Goal: Information Seeking & Learning: Check status

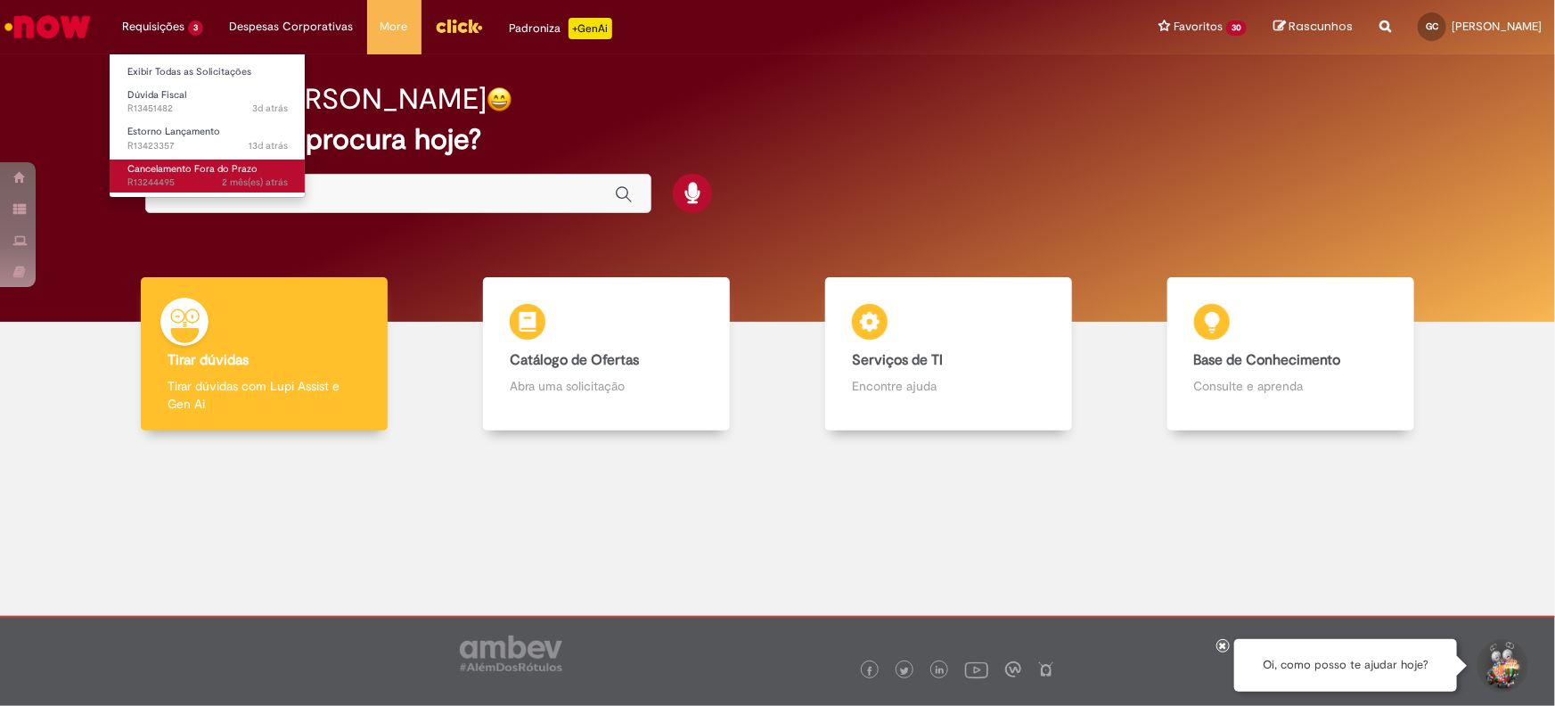
click at [168, 165] on span "Cancelamento Fora do Prazo" at bounding box center [192, 168] width 130 height 13
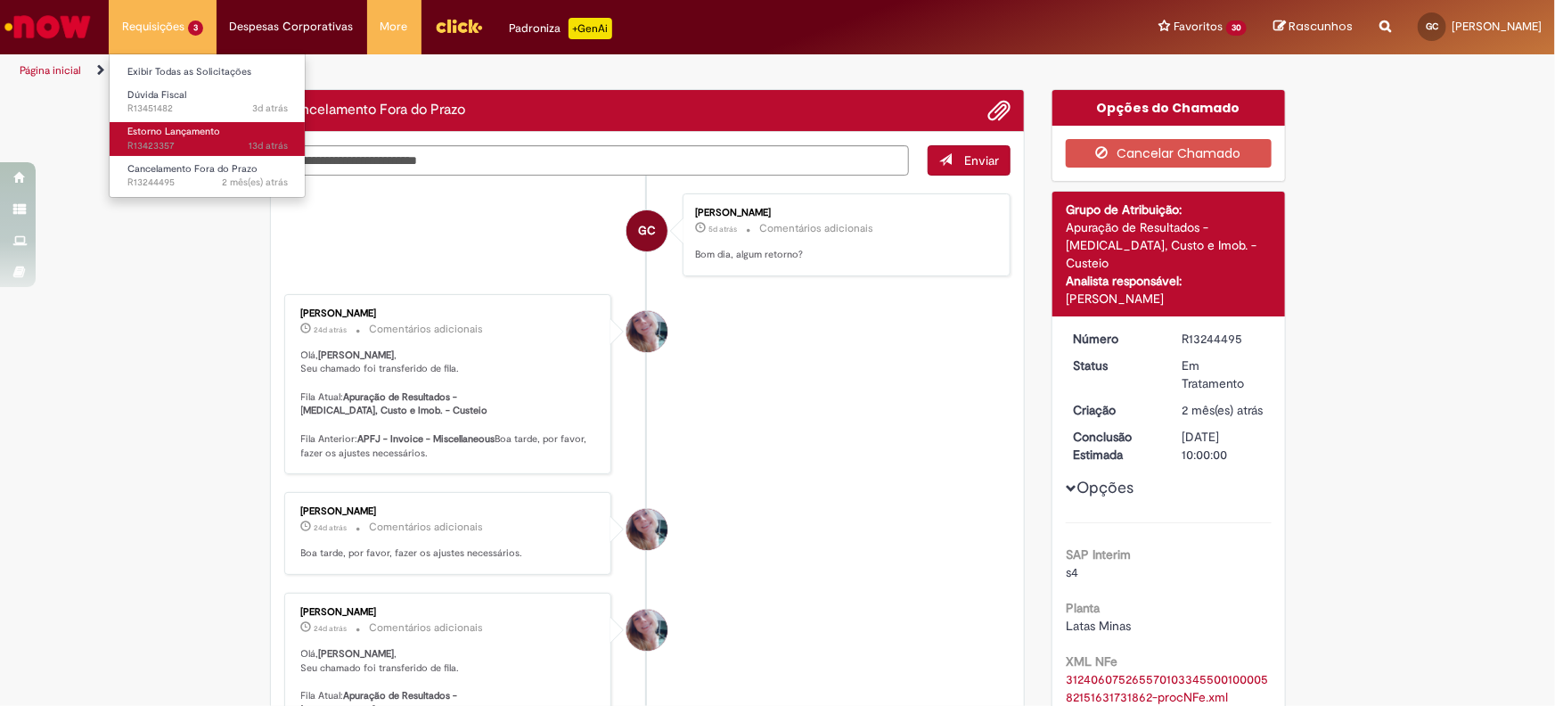
click at [222, 133] on link "Estorno Lançamento 13d atrás 13 dias atrás R13423357" at bounding box center [208, 138] width 196 height 33
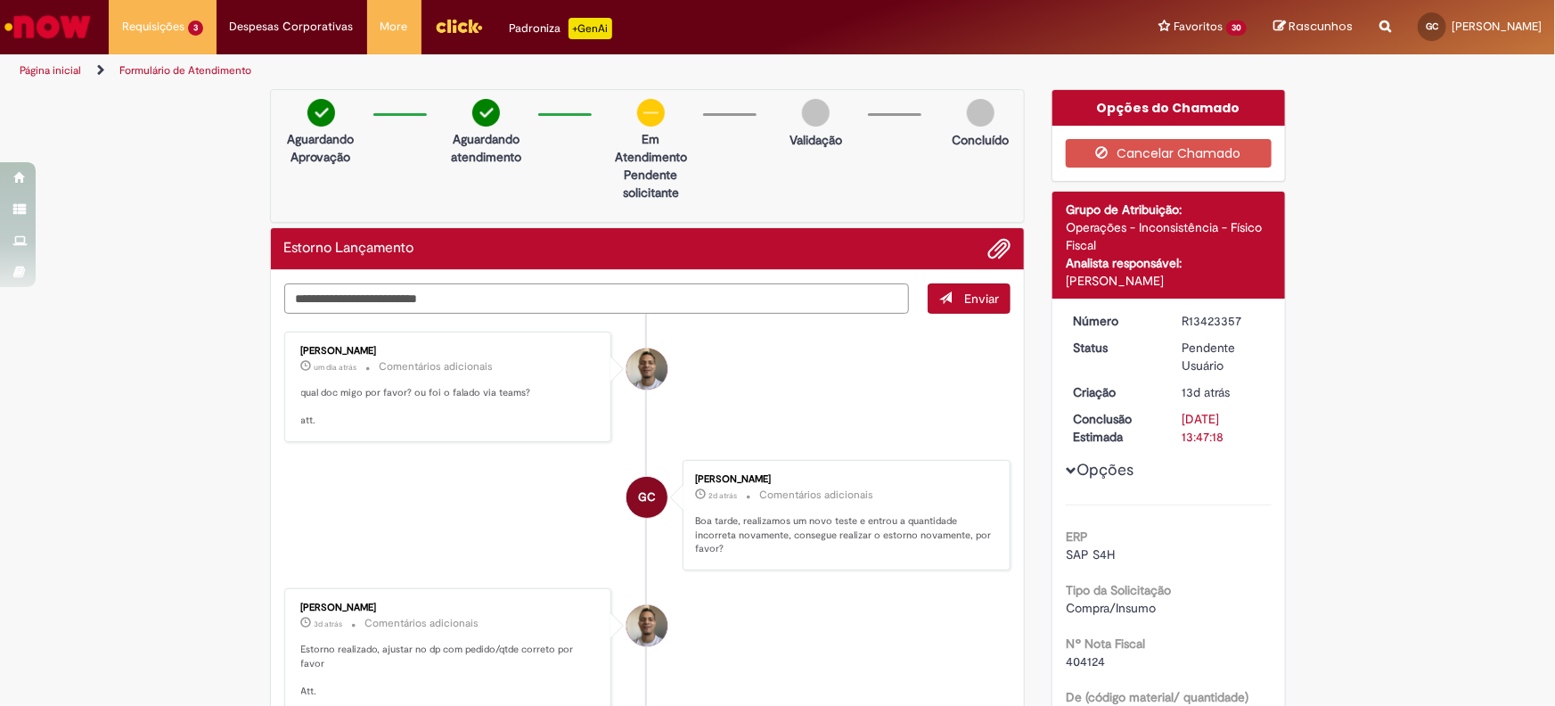
click at [431, 295] on textarea "Digite sua mensagem aqui..." at bounding box center [596, 298] width 625 height 30
type textarea "**********"
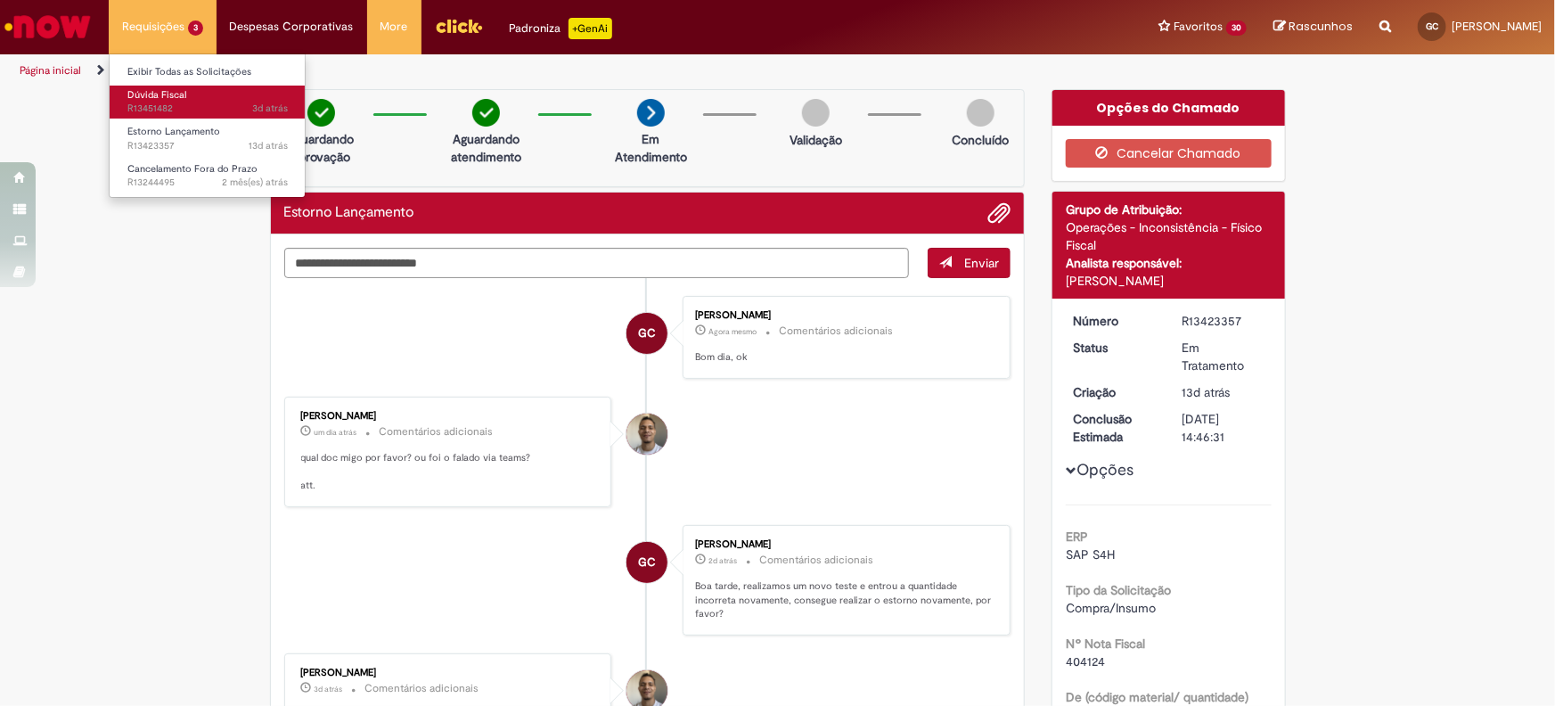
click at [175, 105] on span "3d atrás 3 dias atrás R13451482" at bounding box center [207, 109] width 160 height 14
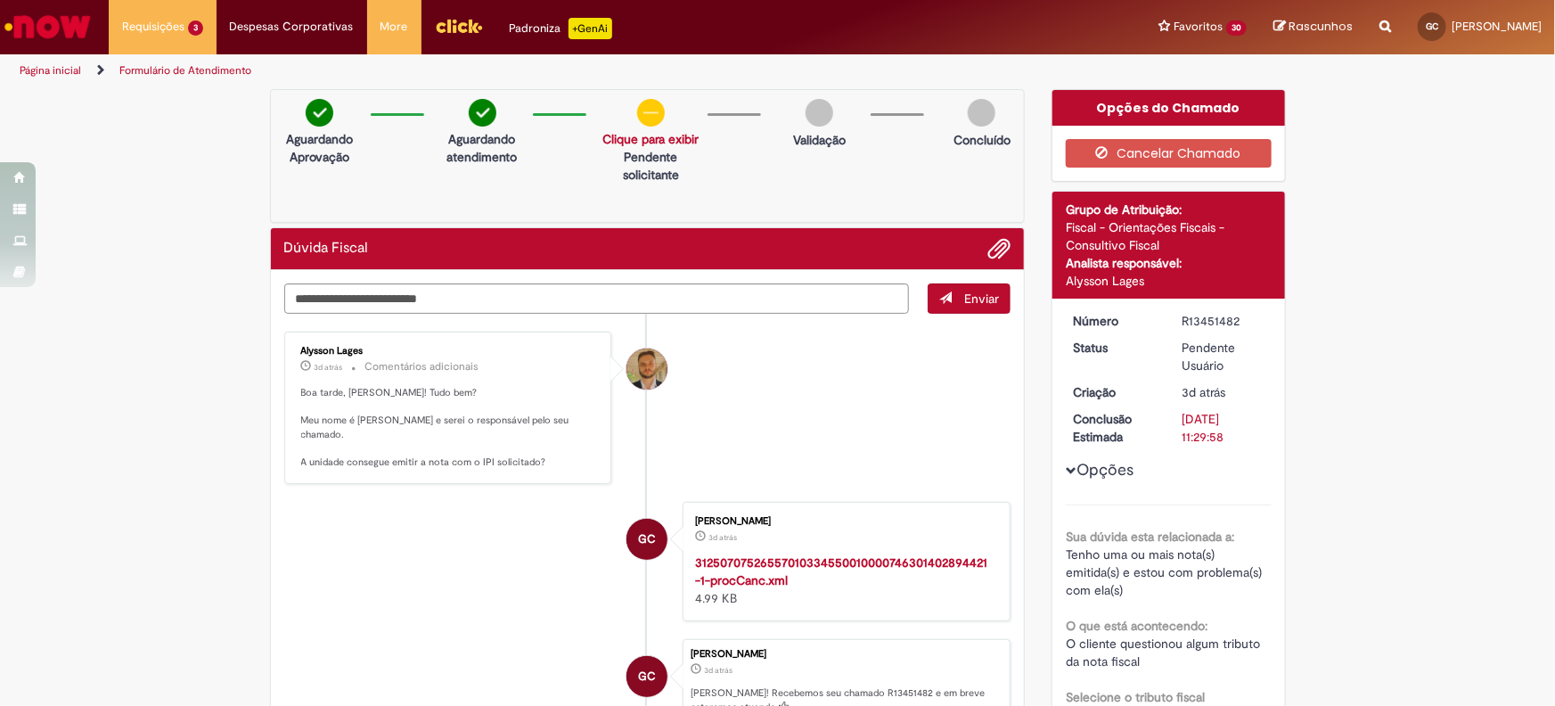
click at [476, 540] on li "GC [PERSON_NAME] 3d atrás 3 dias atrás 3125070752655701033455001000074630140289…" at bounding box center [647, 561] width 727 height 119
click at [777, 561] on strong "31250707526557010334550010000746301402894421-1-procCanc.xml" at bounding box center [841, 571] width 292 height 34
click at [432, 298] on textarea "Digite sua mensagem aqui..." at bounding box center [596, 298] width 625 height 30
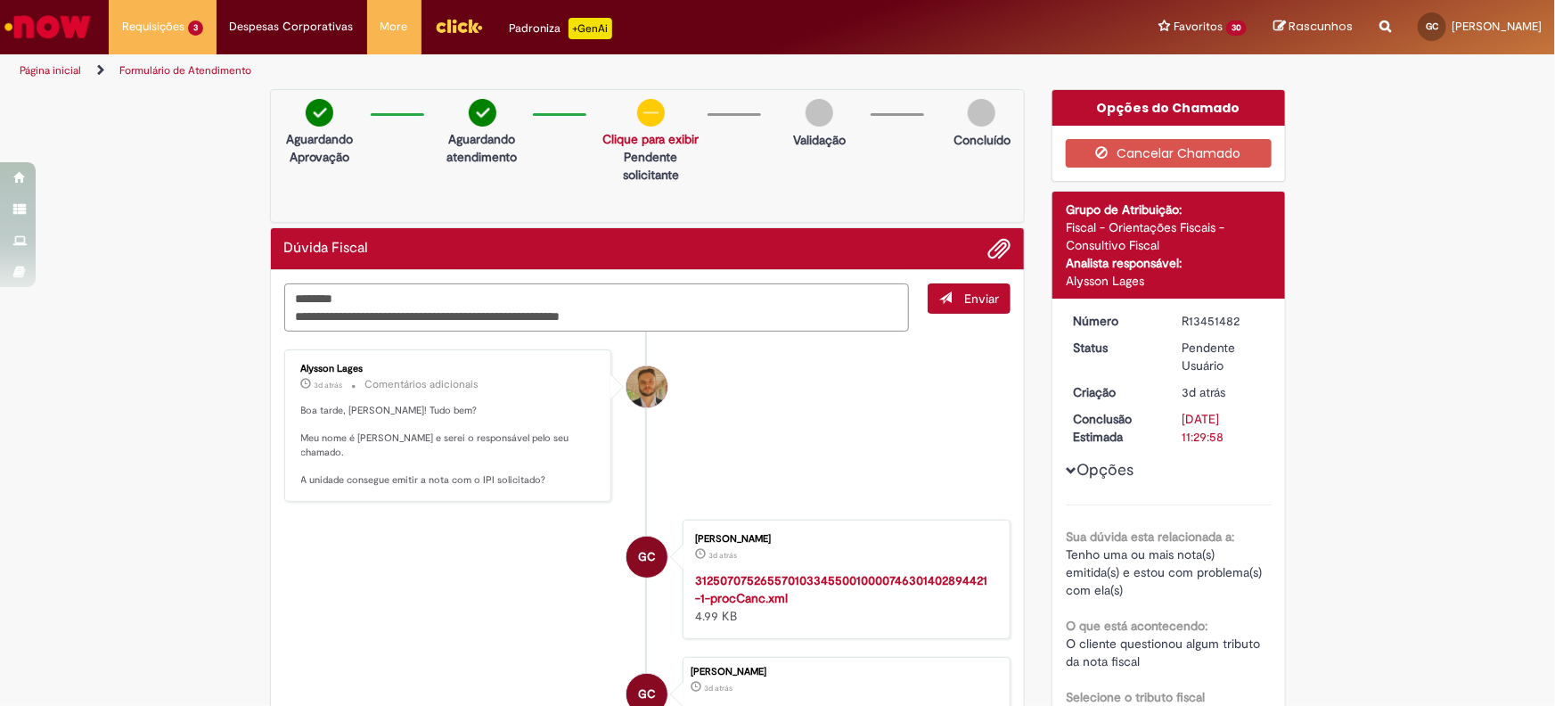
type textarea "**********"
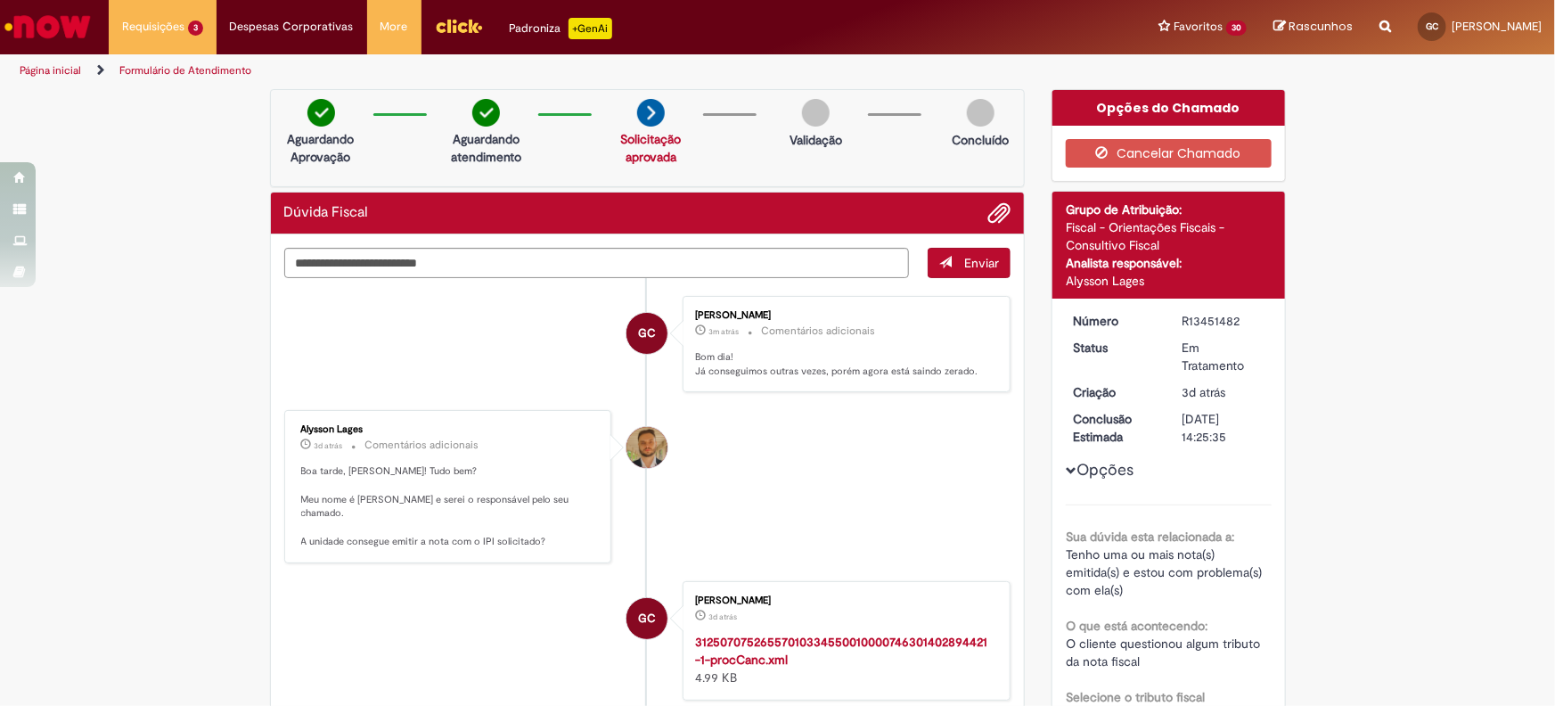
drag, startPoint x: 470, startPoint y: 683, endPoint x: 556, endPoint y: 683, distance: 85.5
click at [476, 683] on li "GC [PERSON_NAME] 3d atrás 3 dias atrás 3125070752655701033455001000074630140289…" at bounding box center [647, 640] width 727 height 119
click at [78, 579] on div "Verificar Código de Barras Aguardando Aprovação Aguardando atendimento Solicita…" at bounding box center [777, 622] width 1555 height 1067
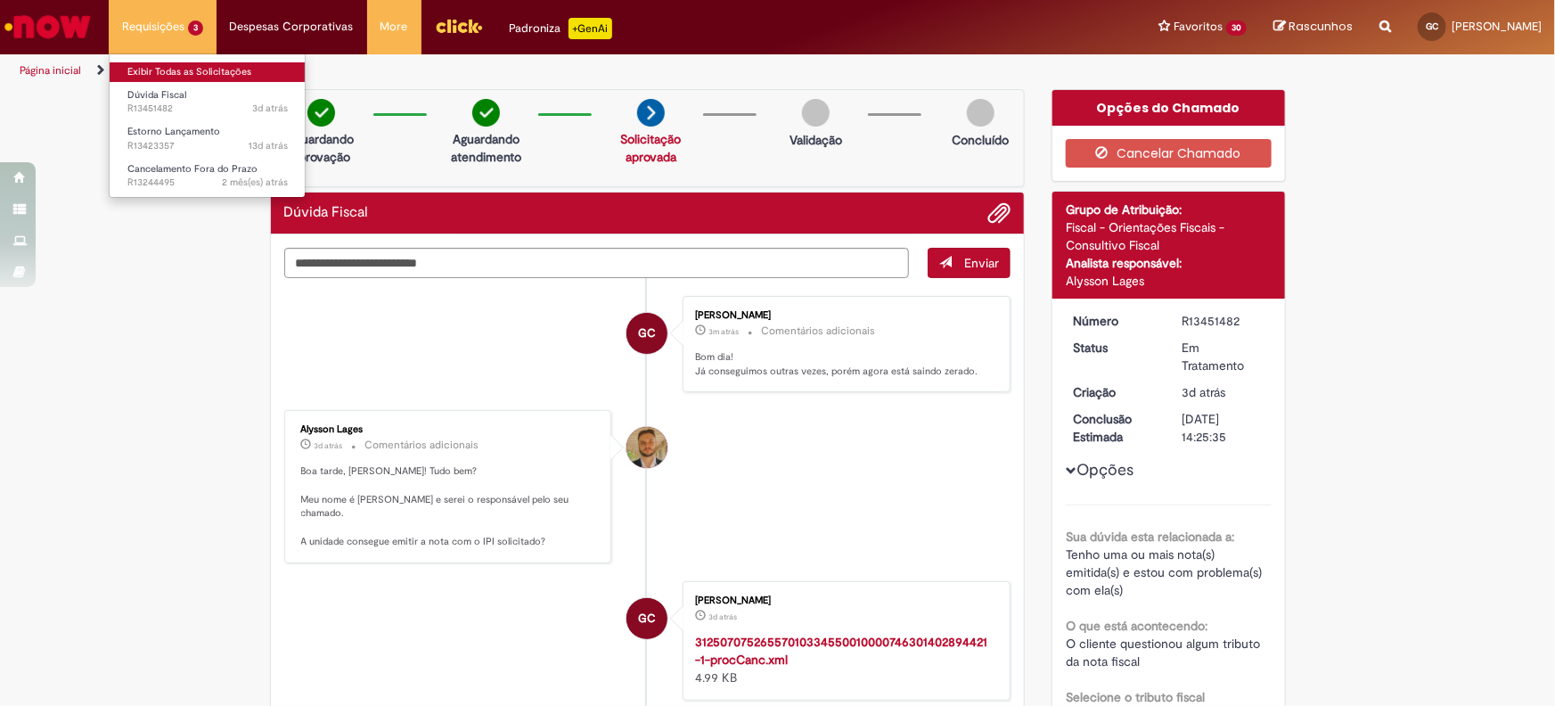
click at [202, 62] on link "Exibir Todas as Solicitações" at bounding box center [208, 72] width 196 height 20
click at [221, 71] on link "Exibir Todas as Solicitações" at bounding box center [208, 72] width 196 height 20
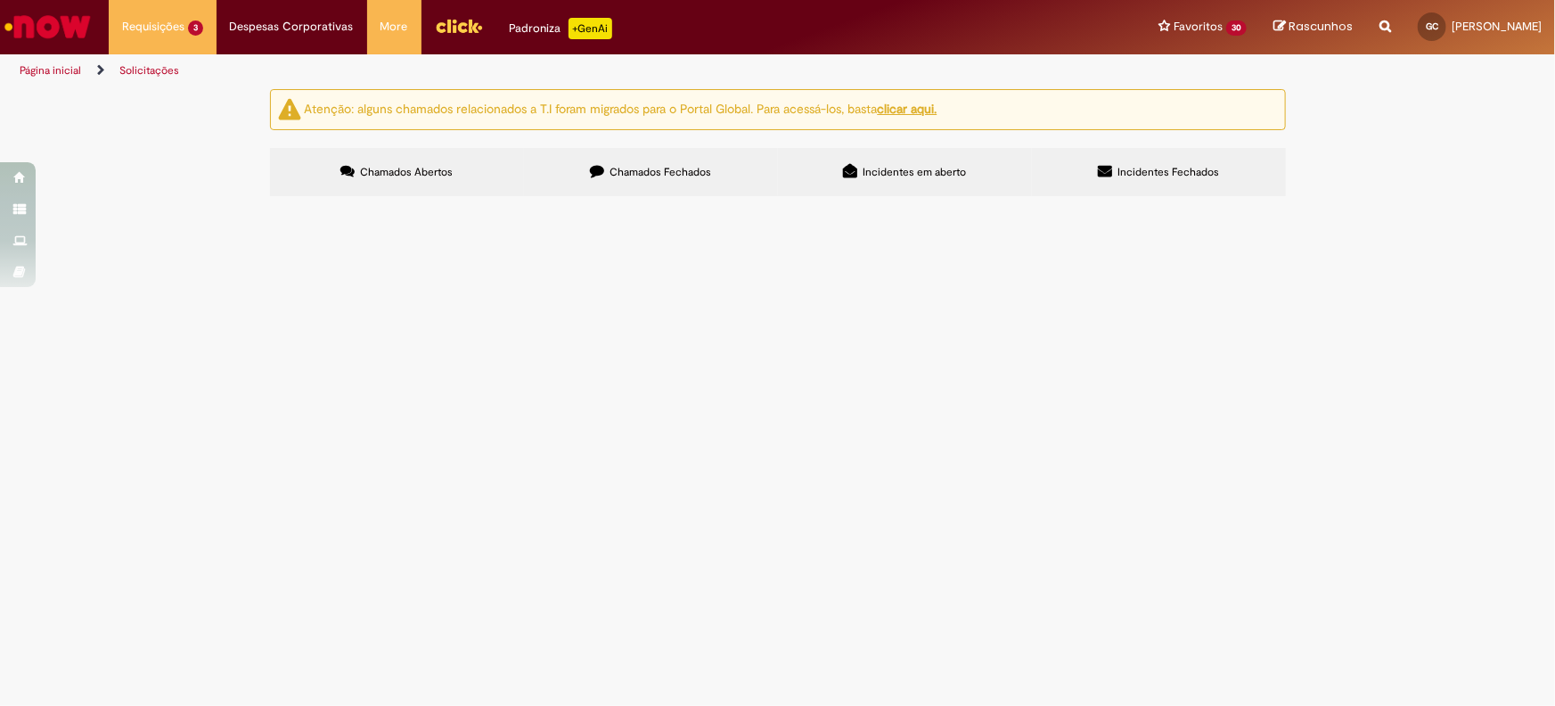
click at [640, 176] on span "Chamados Fechados" at bounding box center [660, 172] width 102 height 14
click at [0, 0] on link at bounding box center [0, 0] width 0 height 0
click at [0, 0] on span "R13233535" at bounding box center [0, 0] width 0 height 0
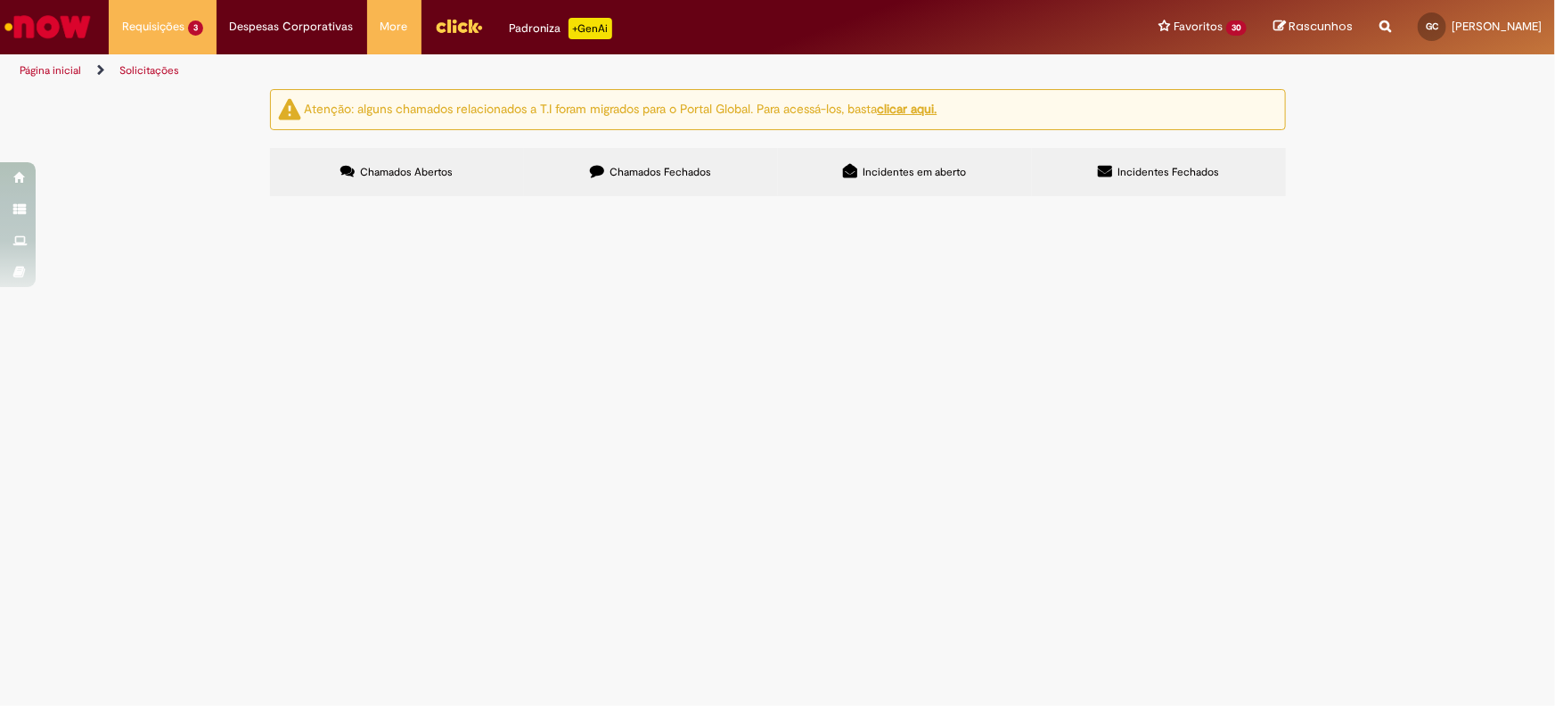
click at [0, 0] on span "R13233535" at bounding box center [0, 0] width 0 height 0
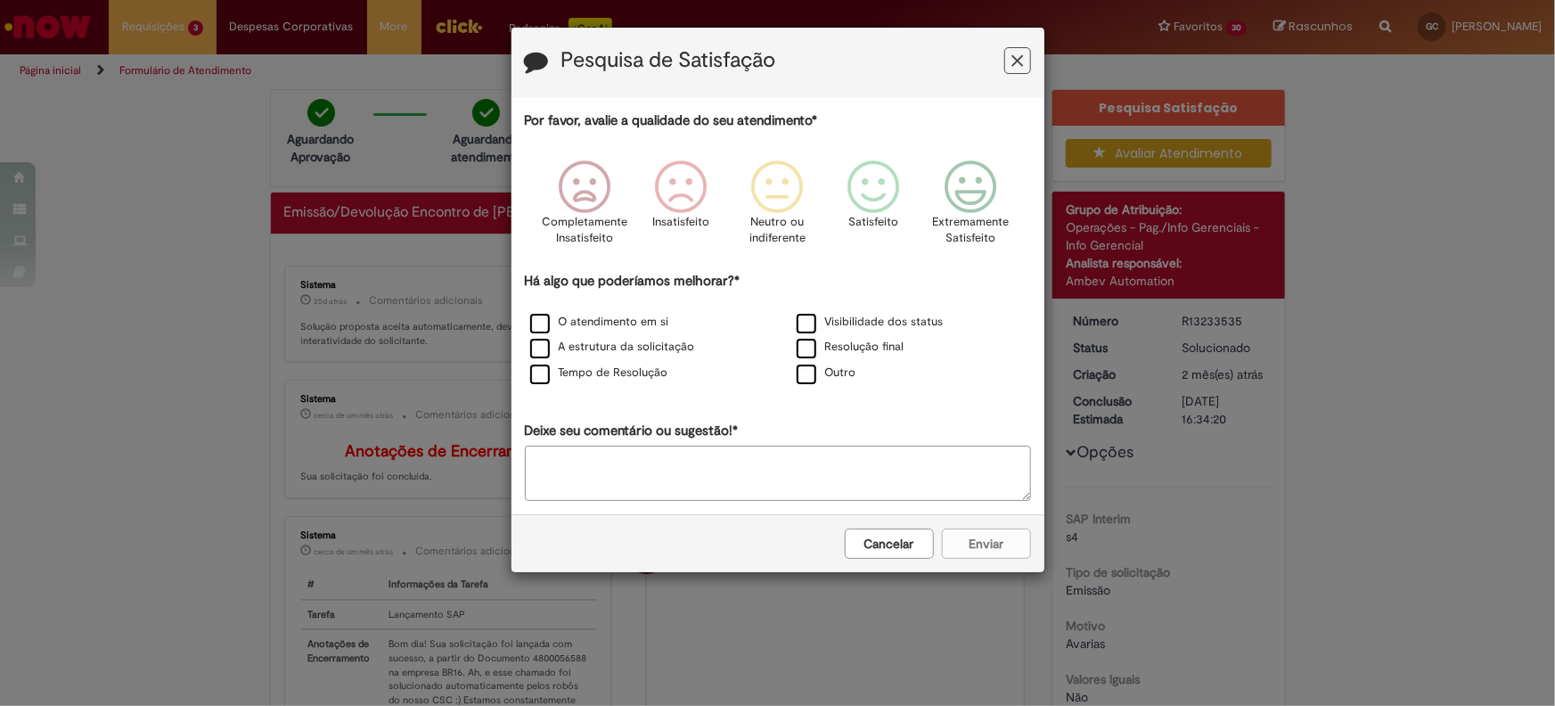
click at [1014, 69] on icon "Feedback" at bounding box center [1017, 61] width 12 height 19
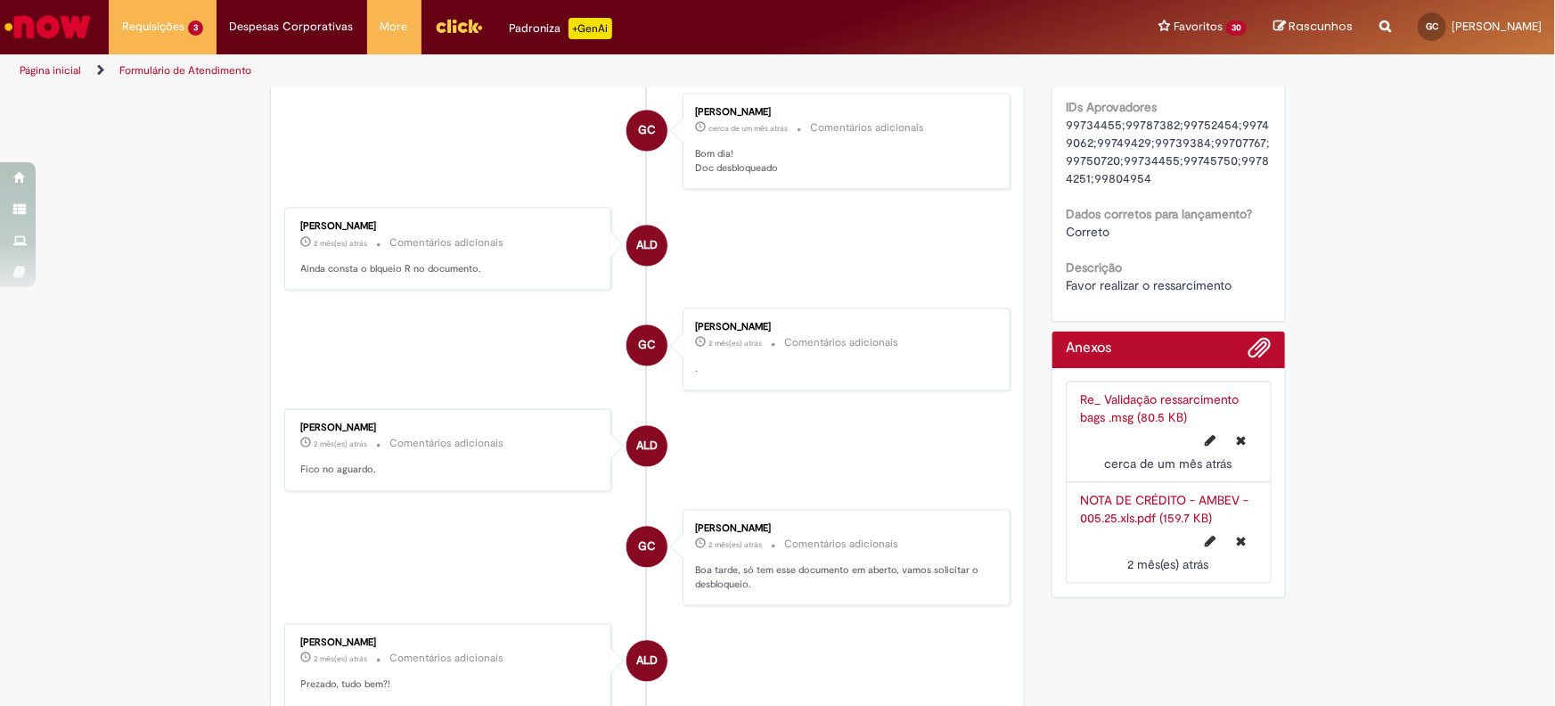
scroll to position [1783, 0]
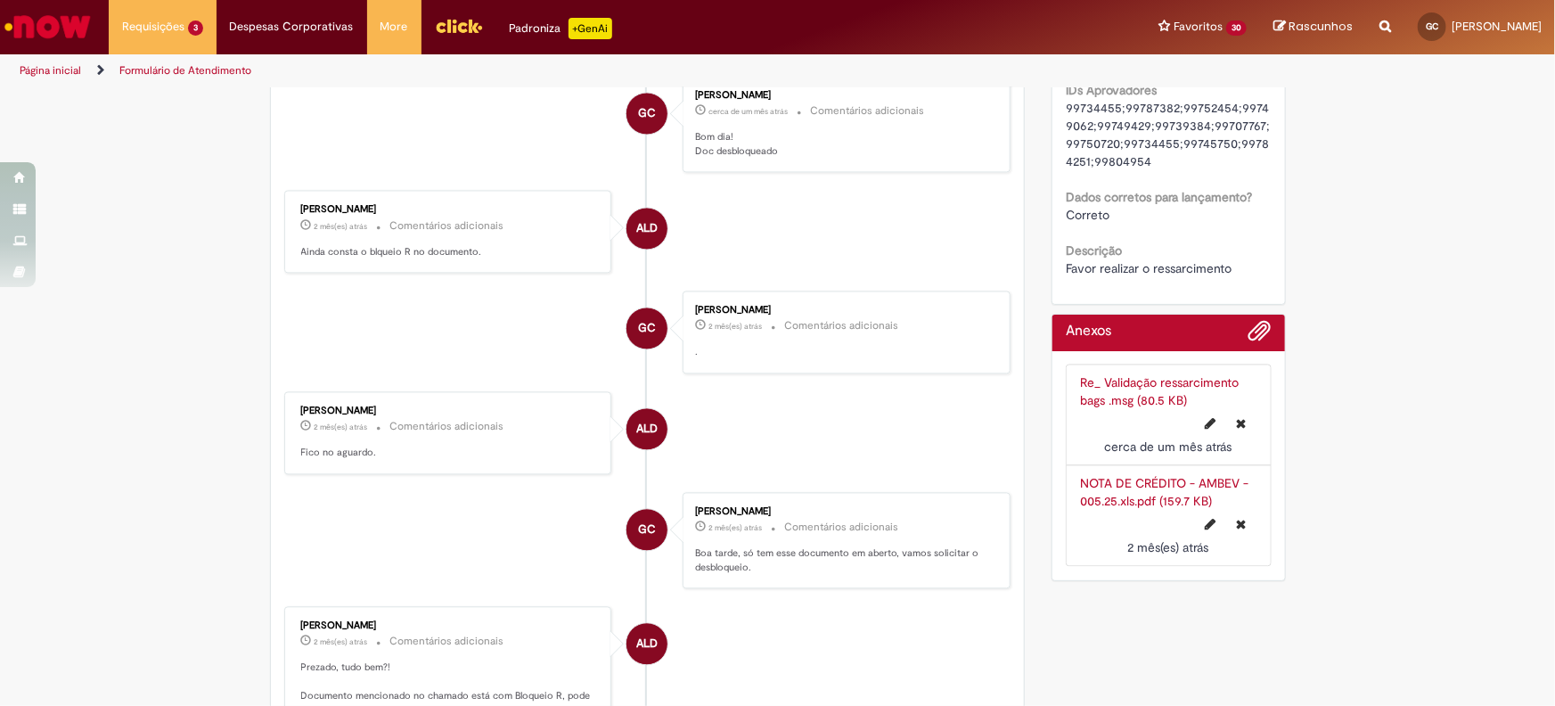
click at [1123, 399] on link "Re_ Validação ressarcimento bags .msg (80.5 KB)" at bounding box center [1159, 392] width 159 height 34
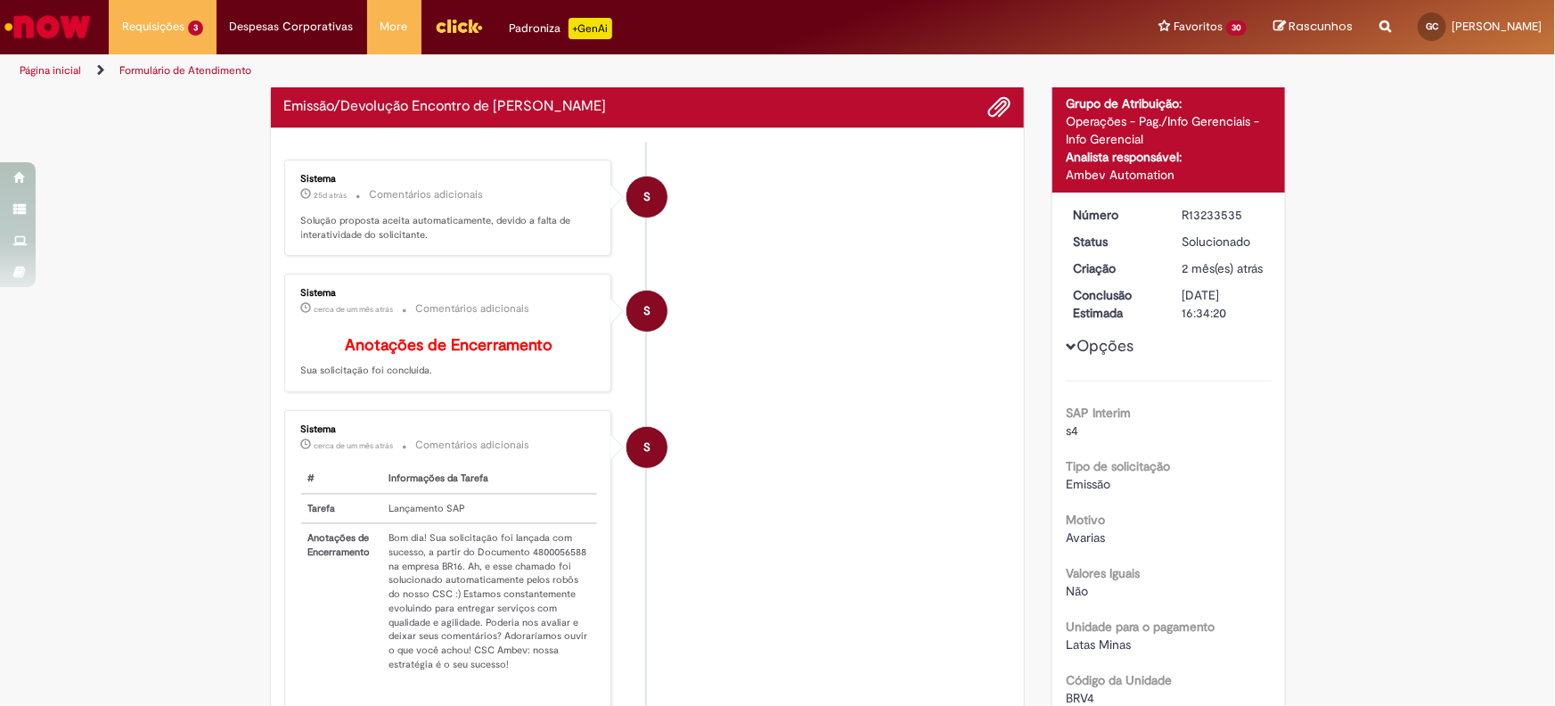
scroll to position [0, 0]
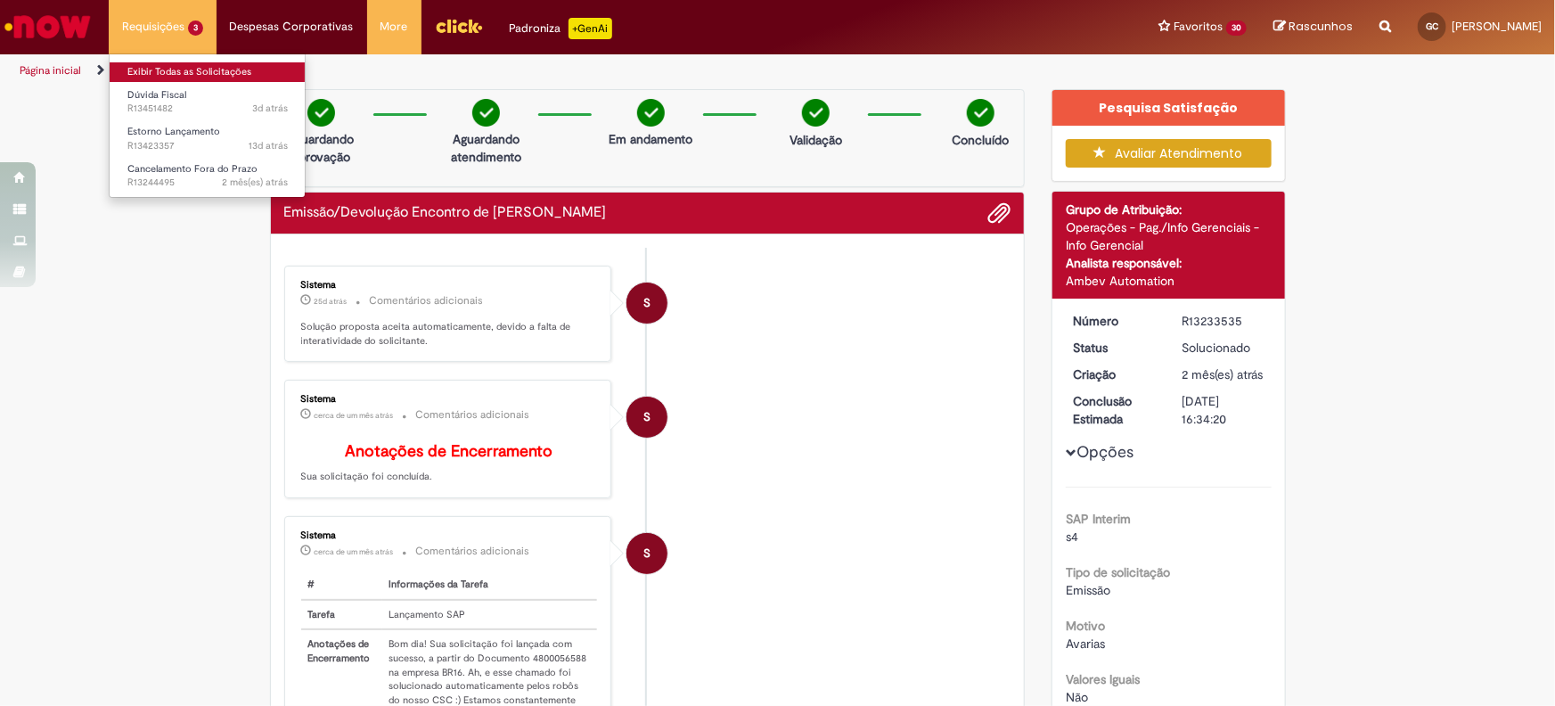
click at [209, 62] on link "Exibir Todas as Solicitações" at bounding box center [208, 72] width 196 height 20
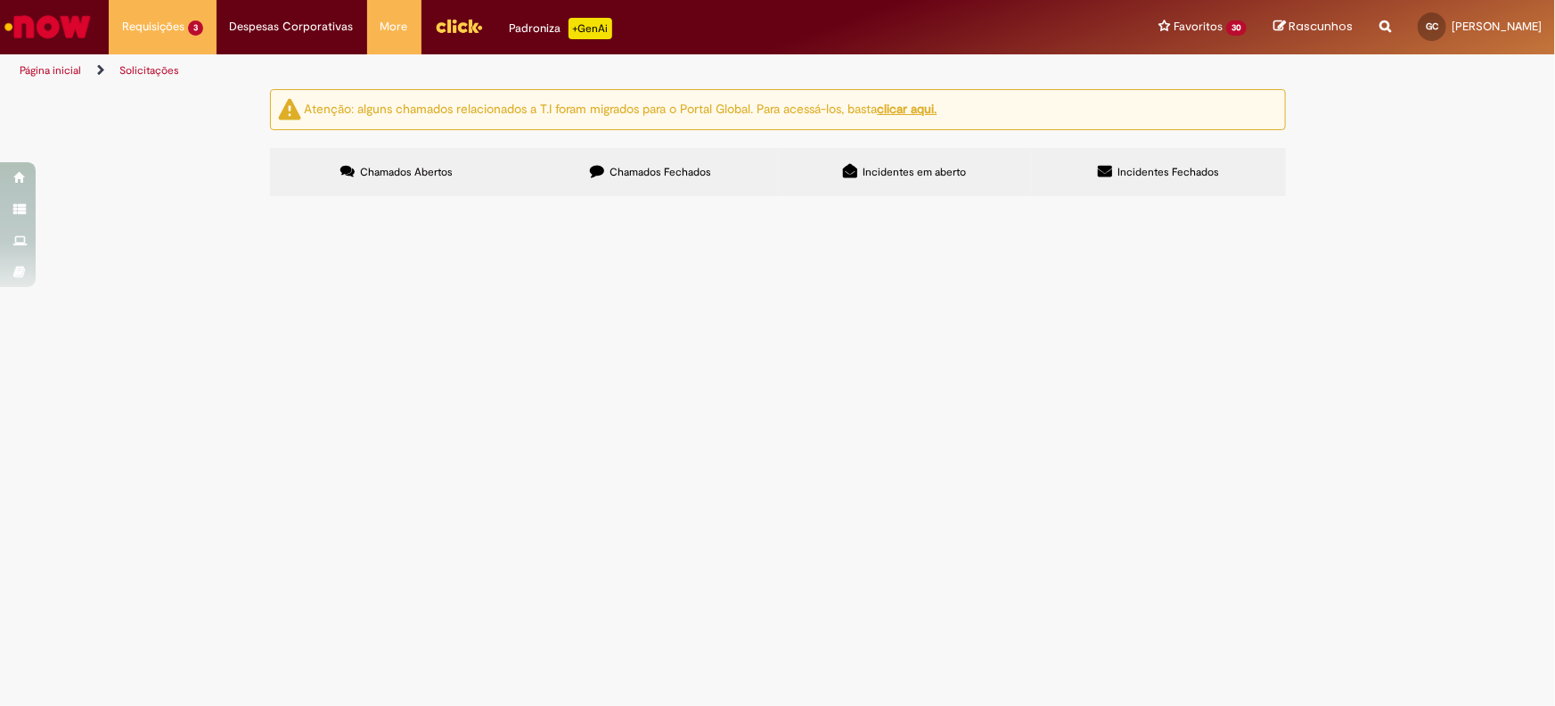
click at [659, 172] on span "Chamados Fechados" at bounding box center [660, 172] width 102 height 14
click at [0, 0] on icon at bounding box center [0, 0] width 0 height 0
drag, startPoint x: 344, startPoint y: 468, endPoint x: 255, endPoint y: 482, distance: 90.2
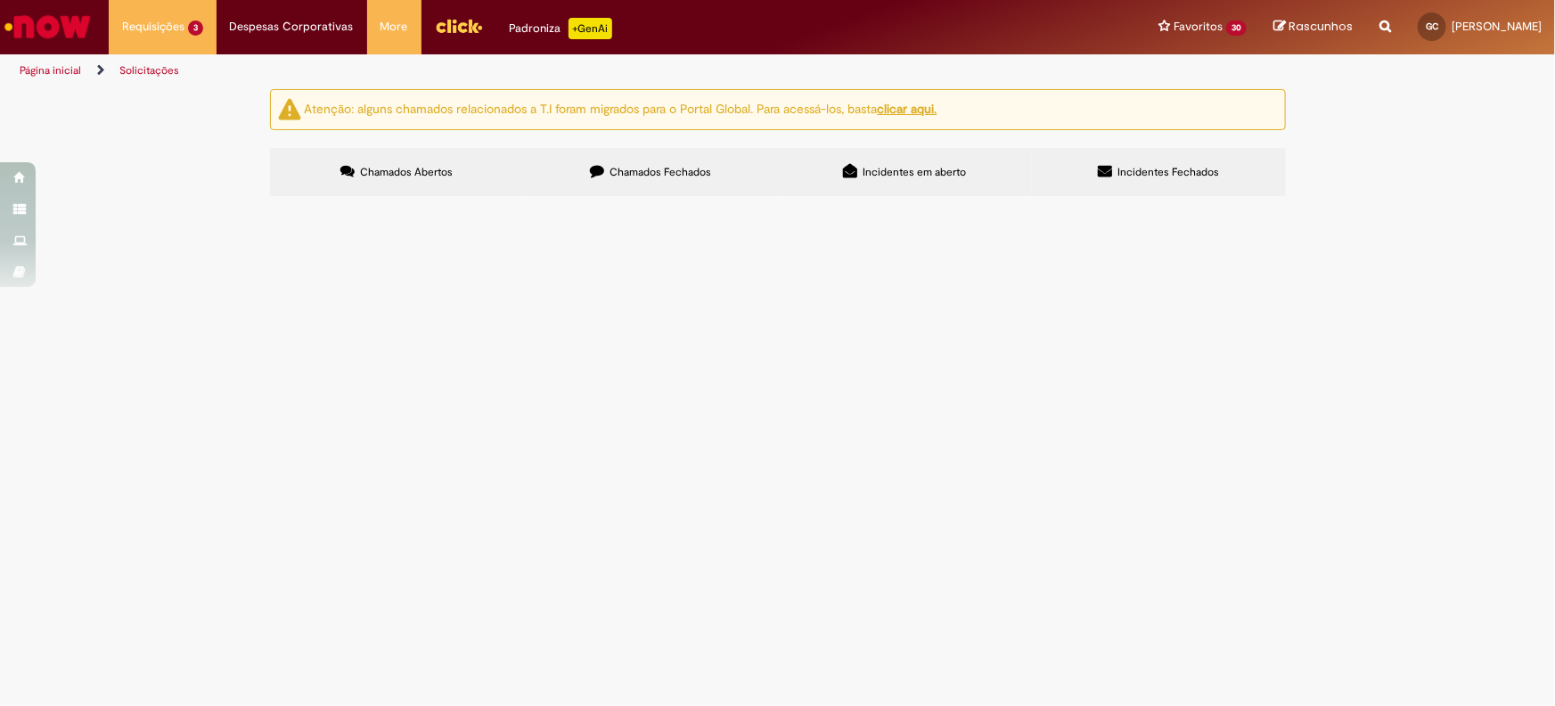
click at [257, 200] on div "Atenção: alguns chamados relacionados a T.I foram migrados para o Portal Global…" at bounding box center [778, 144] width 1042 height 111
click at [163, 201] on div "Atenção: alguns chamados relacionados a T.I foram migrados para o Portal Global…" at bounding box center [777, 145] width 1555 height 112
click at [0, 0] on td "R13259096" at bounding box center [0, 0] width 0 height 0
drag, startPoint x: 342, startPoint y: 465, endPoint x: 286, endPoint y: 469, distance: 56.2
click at [0, 0] on td "R13259096" at bounding box center [0, 0] width 0 height 0
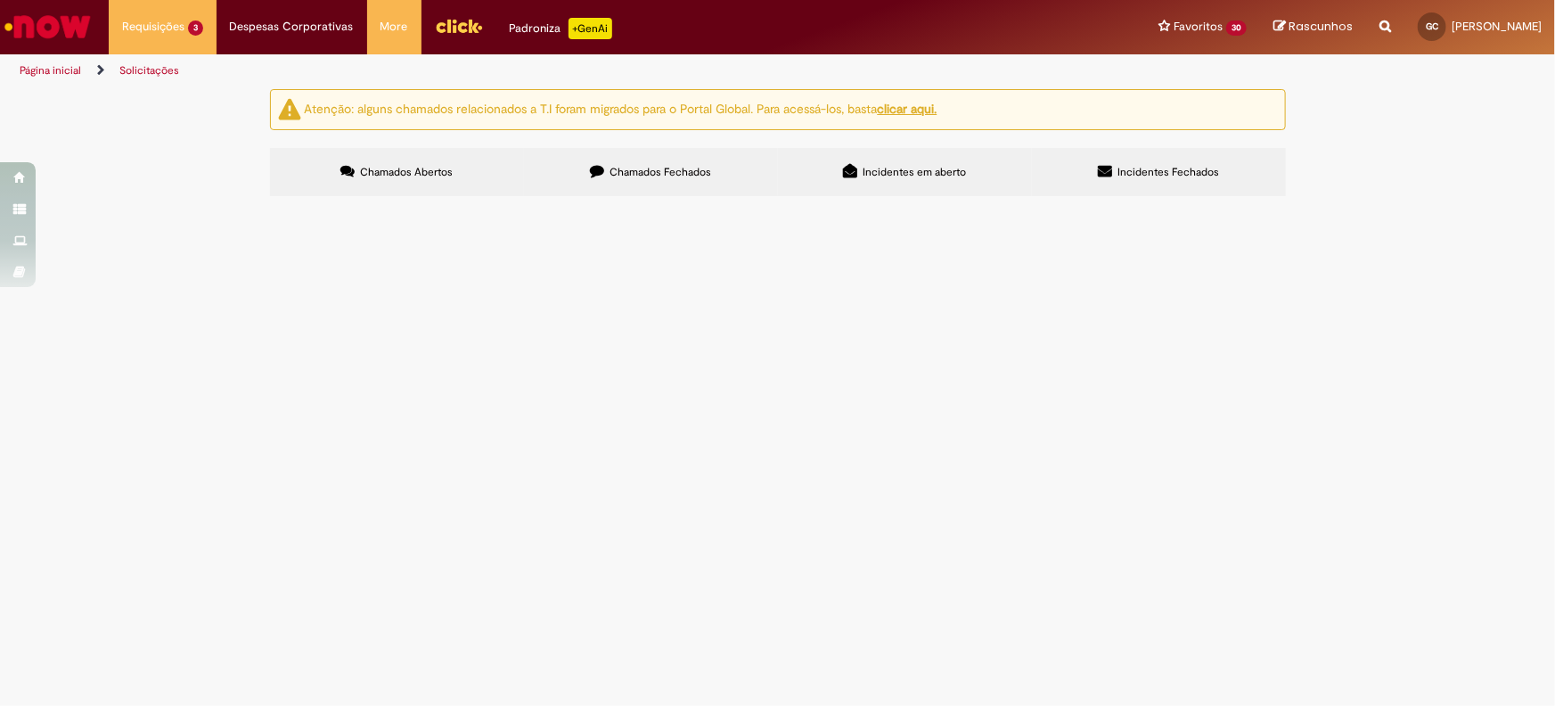
copy span "R13259096"
click at [0, 0] on link at bounding box center [0, 0] width 0 height 0
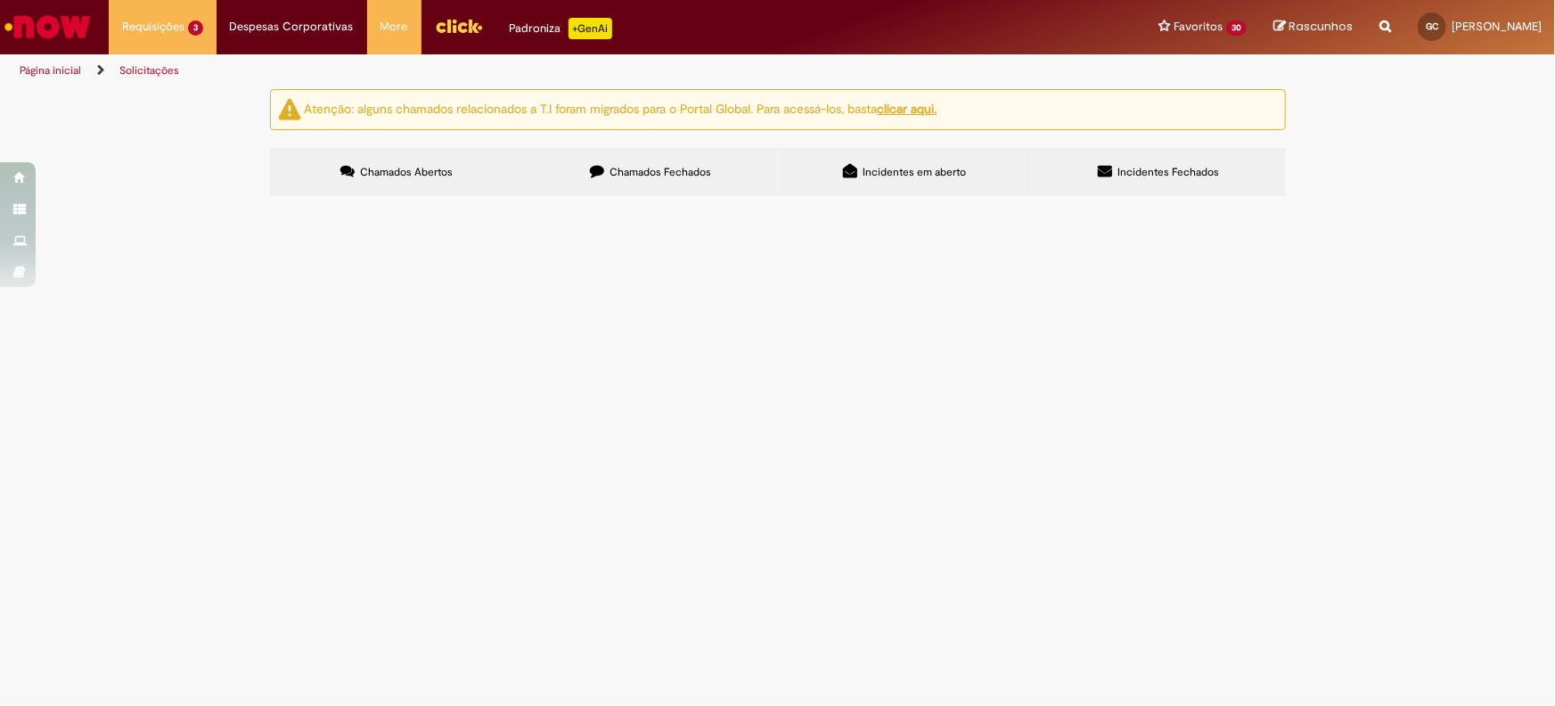
scroll to position [503, 0]
drag, startPoint x: 325, startPoint y: 539, endPoint x: 292, endPoint y: 535, distance: 33.2
click at [0, 0] on td "R13081691" at bounding box center [0, 0] width 0 height 0
copy span "R13081691"
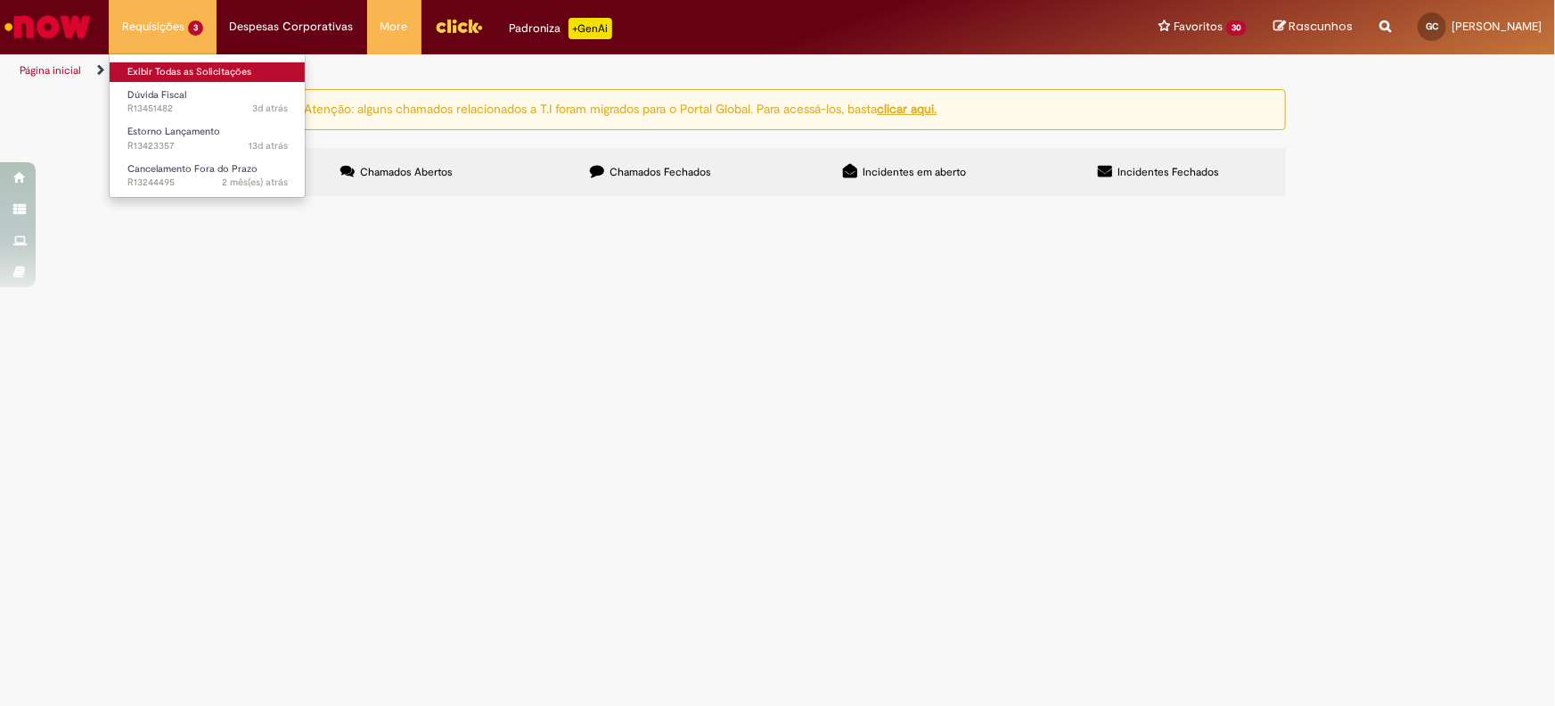
click at [192, 72] on link "Exibir Todas as Solicitações" at bounding box center [208, 72] width 196 height 20
click at [202, 69] on link "Exibir Todas as Solicitações" at bounding box center [208, 72] width 196 height 20
click at [185, 62] on link "Exibir Todas as Solicitações" at bounding box center [208, 72] width 196 height 20
click at [169, 28] on li "Requisições 3 Exibir Todas as Solicitações Dúvida Fiscal 3d atrás 3 dias atrás …" at bounding box center [163, 26] width 108 height 53
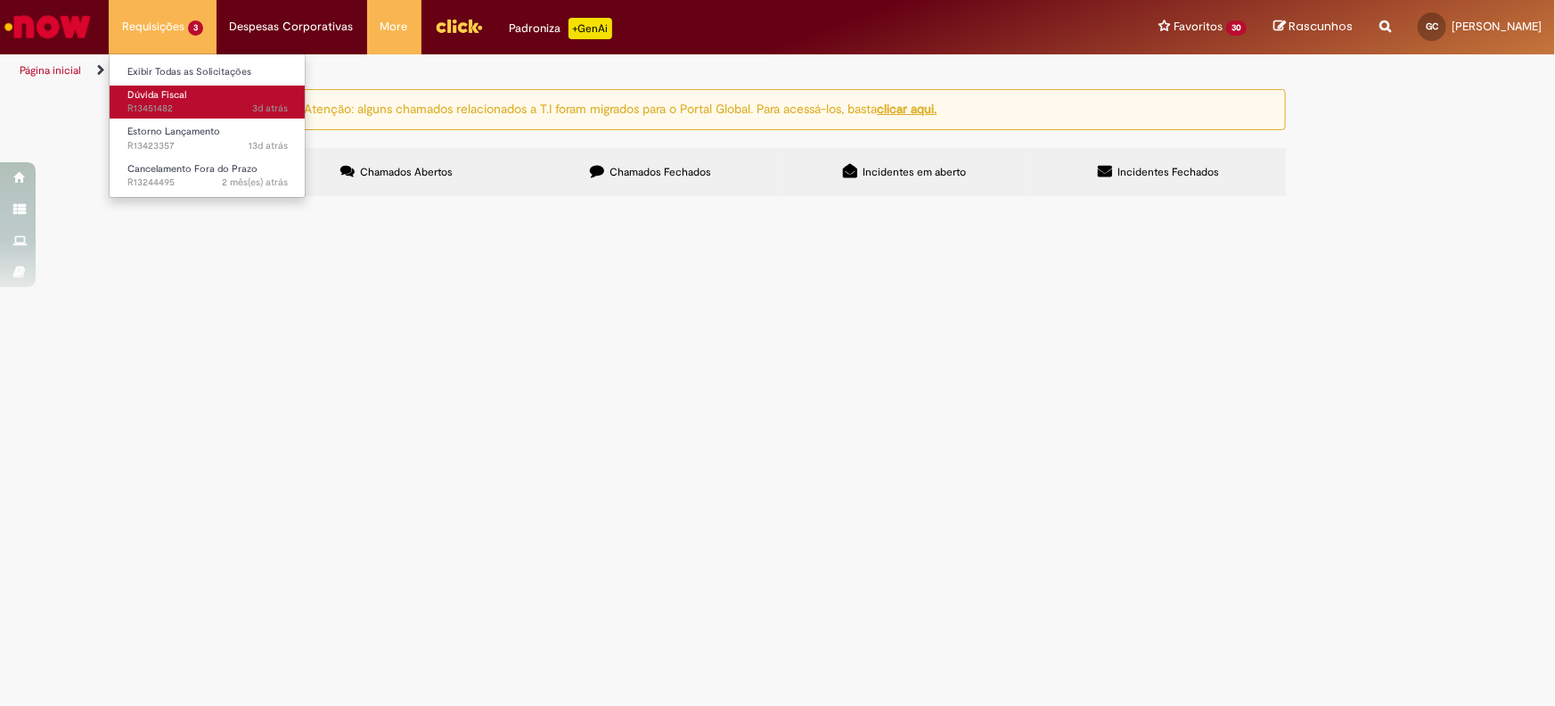
click at [182, 104] on span "3d atrás 3 dias atrás R13451482" at bounding box center [207, 109] width 160 height 14
click at [181, 95] on span "Dúvida Fiscal" at bounding box center [156, 94] width 59 height 13
click at [178, 97] on span "Dúvida Fiscal" at bounding box center [156, 94] width 59 height 13
click at [180, 95] on span "Dúvida Fiscal" at bounding box center [156, 94] width 59 height 13
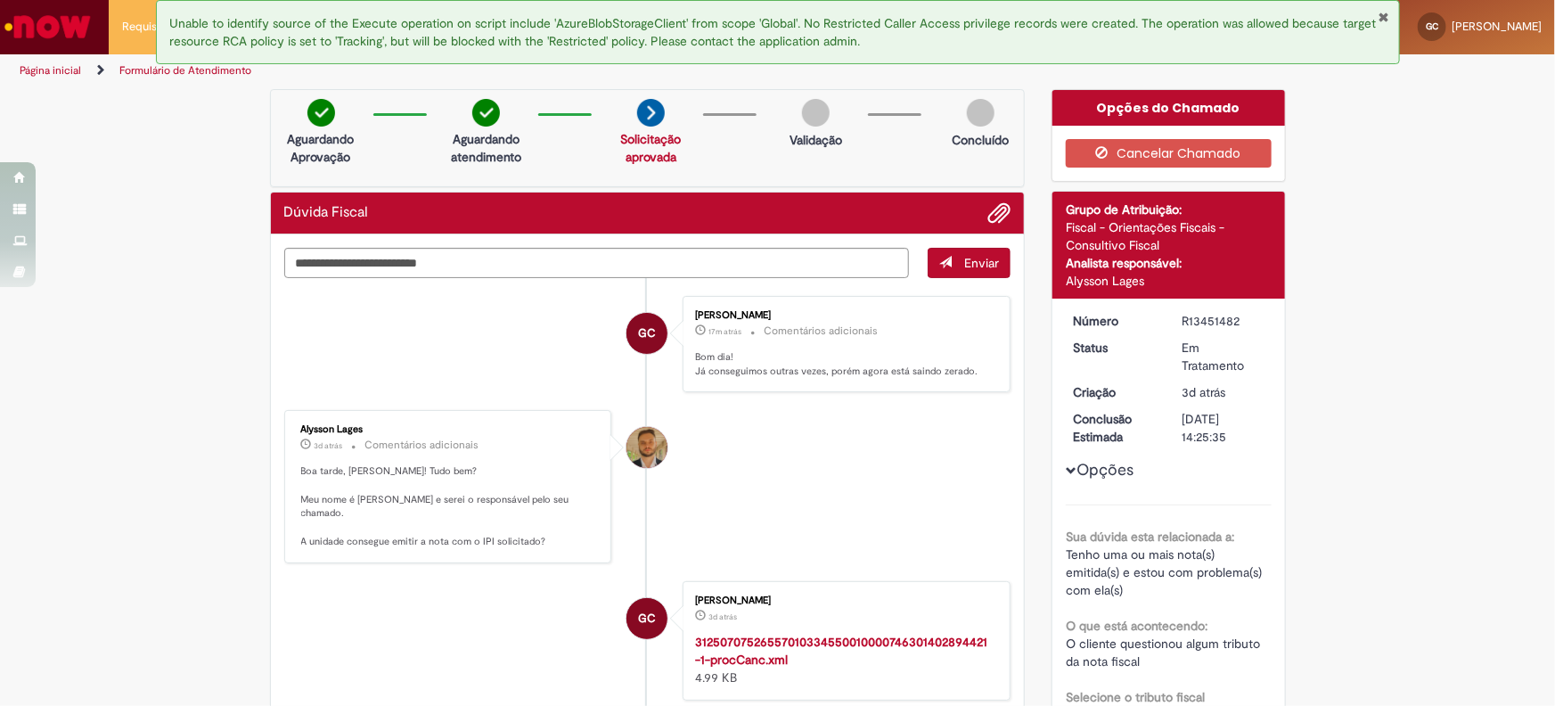
drag, startPoint x: 361, startPoint y: 421, endPoint x: 291, endPoint y: 428, distance: 69.8
click at [291, 428] on div "Alysson Lages 3d atrás 3 dias atrás Comentários adicionais Boa tarde, [PERSON_N…" at bounding box center [448, 486] width 317 height 142
copy div "Alysson Lages"
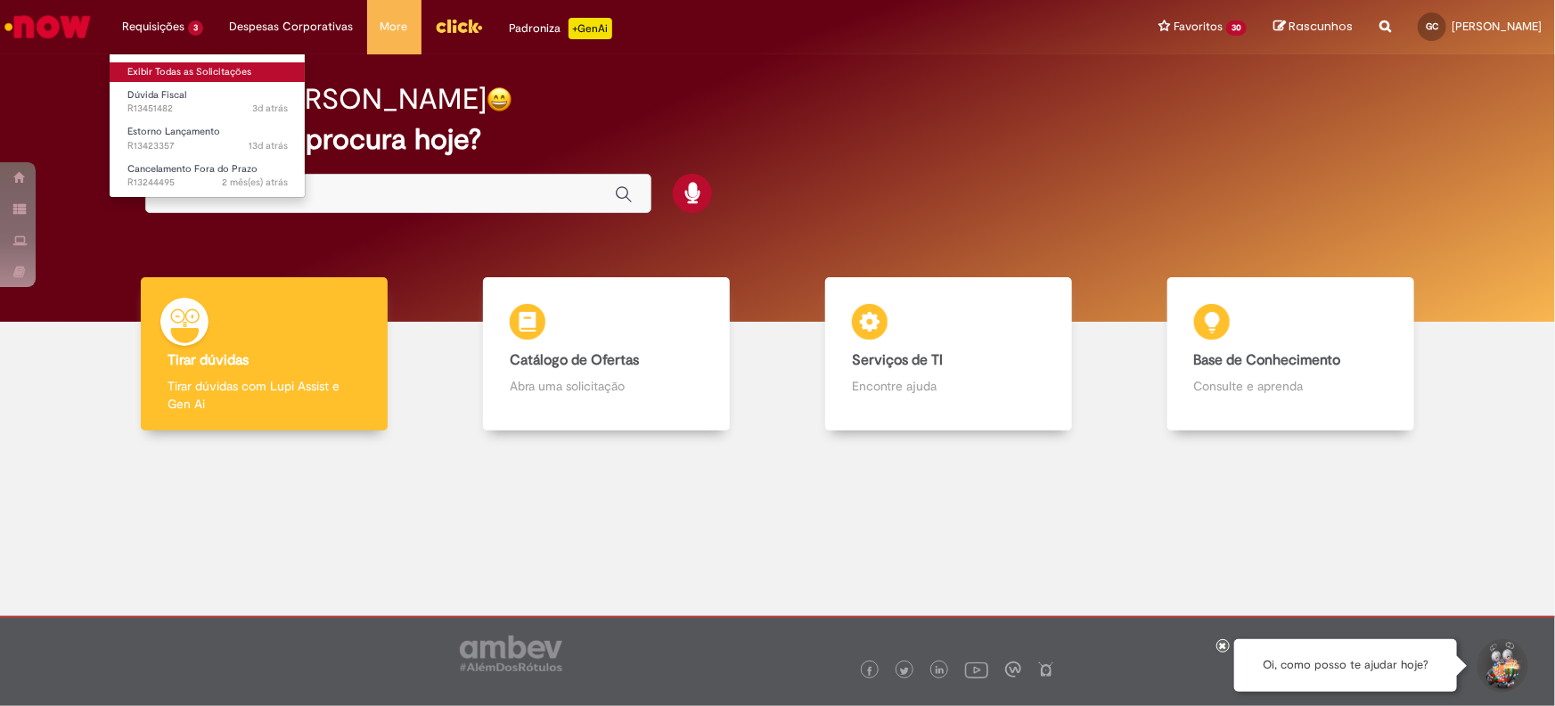
click at [241, 78] on link "Exibir Todas as Solicitações" at bounding box center [208, 72] width 196 height 20
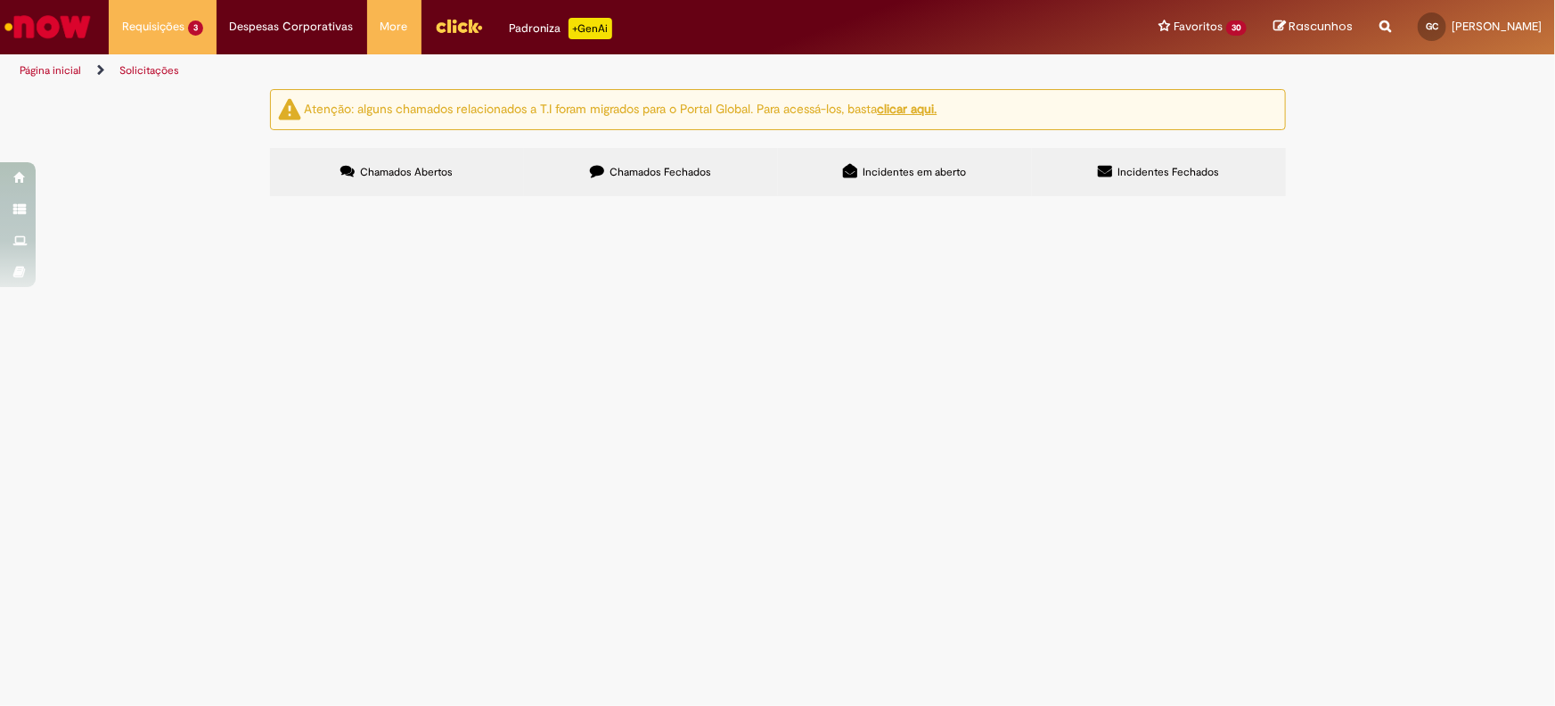
click at [624, 176] on span "Chamados Fechados" at bounding box center [660, 172] width 102 height 14
click at [0, 0] on input "Pesquisar" at bounding box center [0, 0] width 0 height 0
paste input "*********"
type input "*********"
click at [0, 0] on button "Pesquisar" at bounding box center [0, 0] width 0 height 0
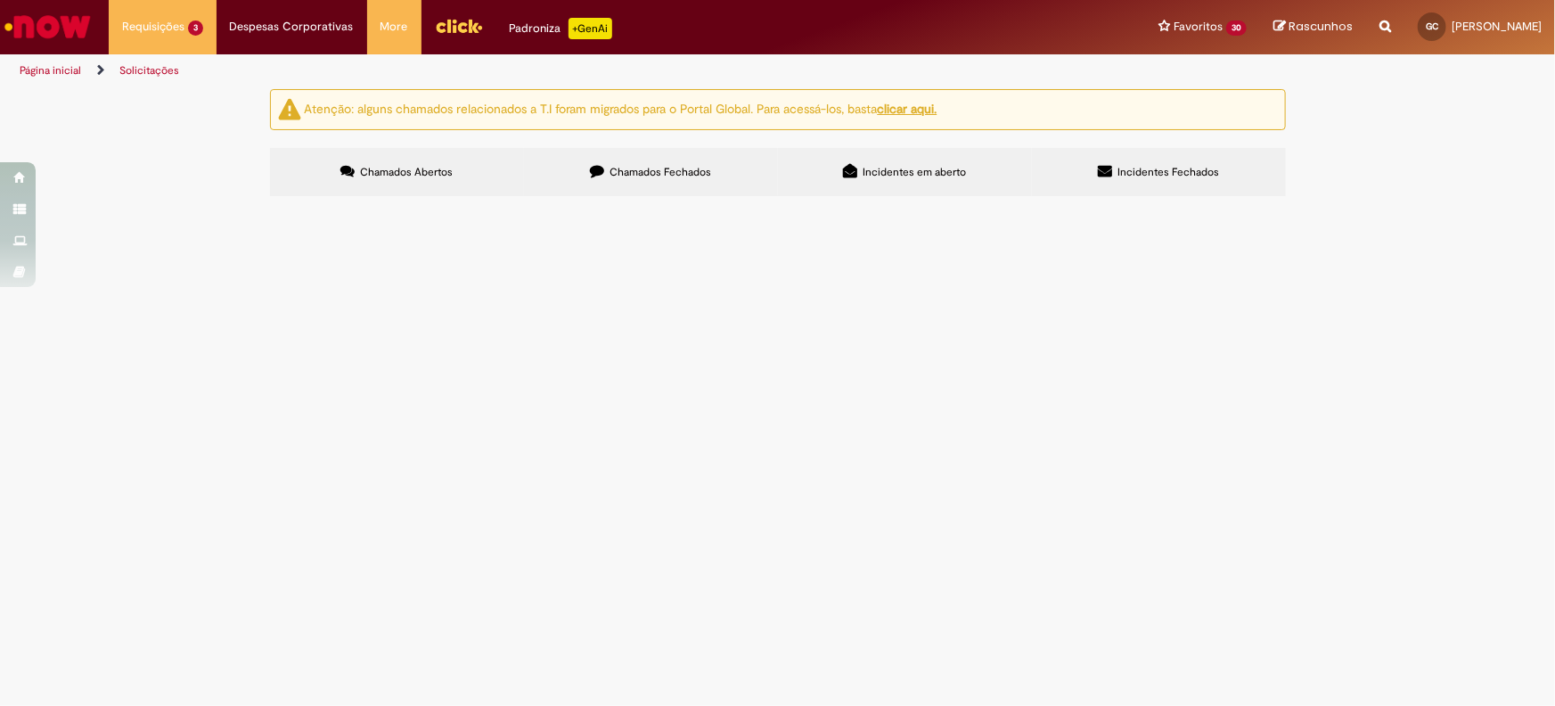
click at [0, 0] on span "R13259096" at bounding box center [0, 0] width 0 height 0
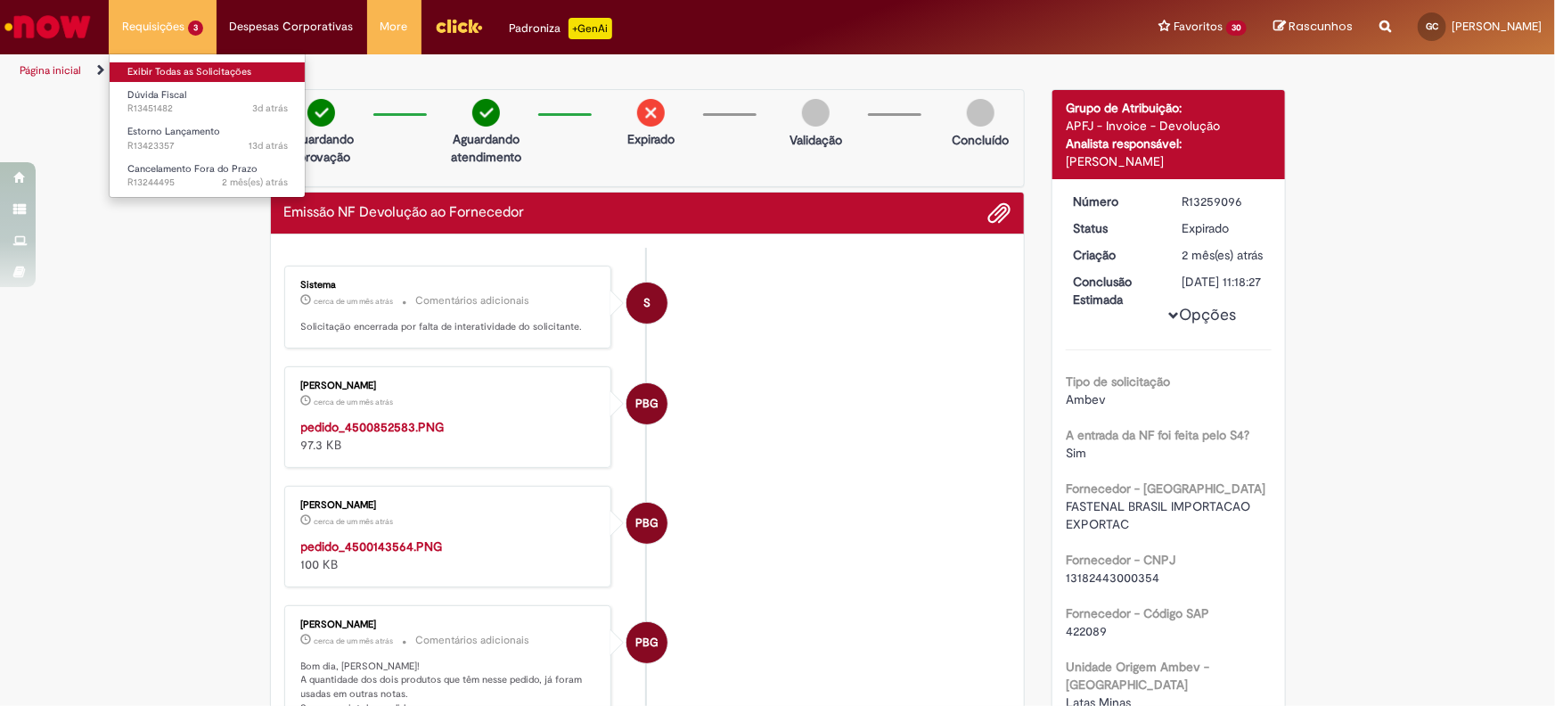
click at [200, 69] on link "Exibir Todas as Solicitações" at bounding box center [208, 72] width 196 height 20
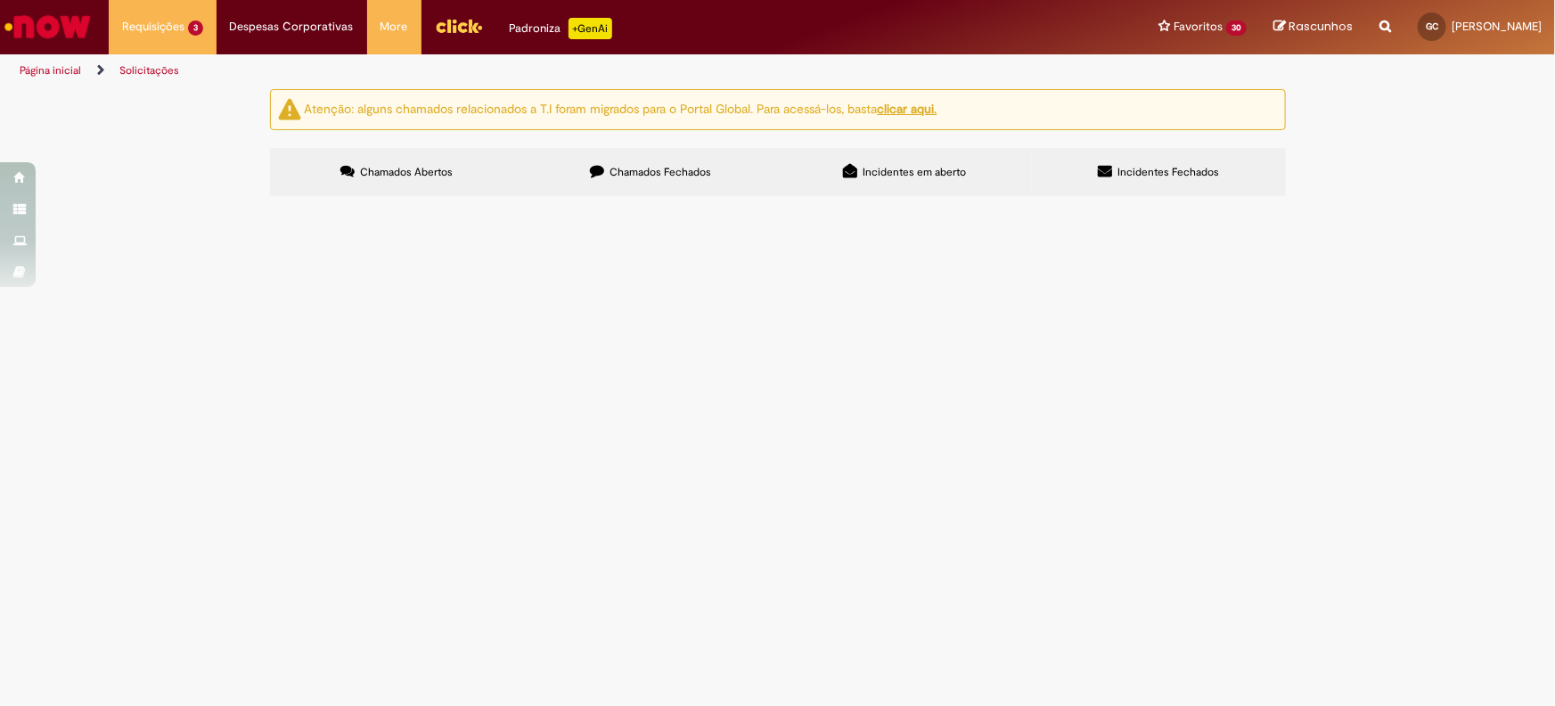
click at [692, 180] on label "Chamados Fechados" at bounding box center [651, 172] width 254 height 48
click at [0, 0] on input "Pesquisar" at bounding box center [0, 0] width 0 height 0
paste input "*********"
type input "*********"
click at [0, 0] on button "Pesquisar" at bounding box center [0, 0] width 0 height 0
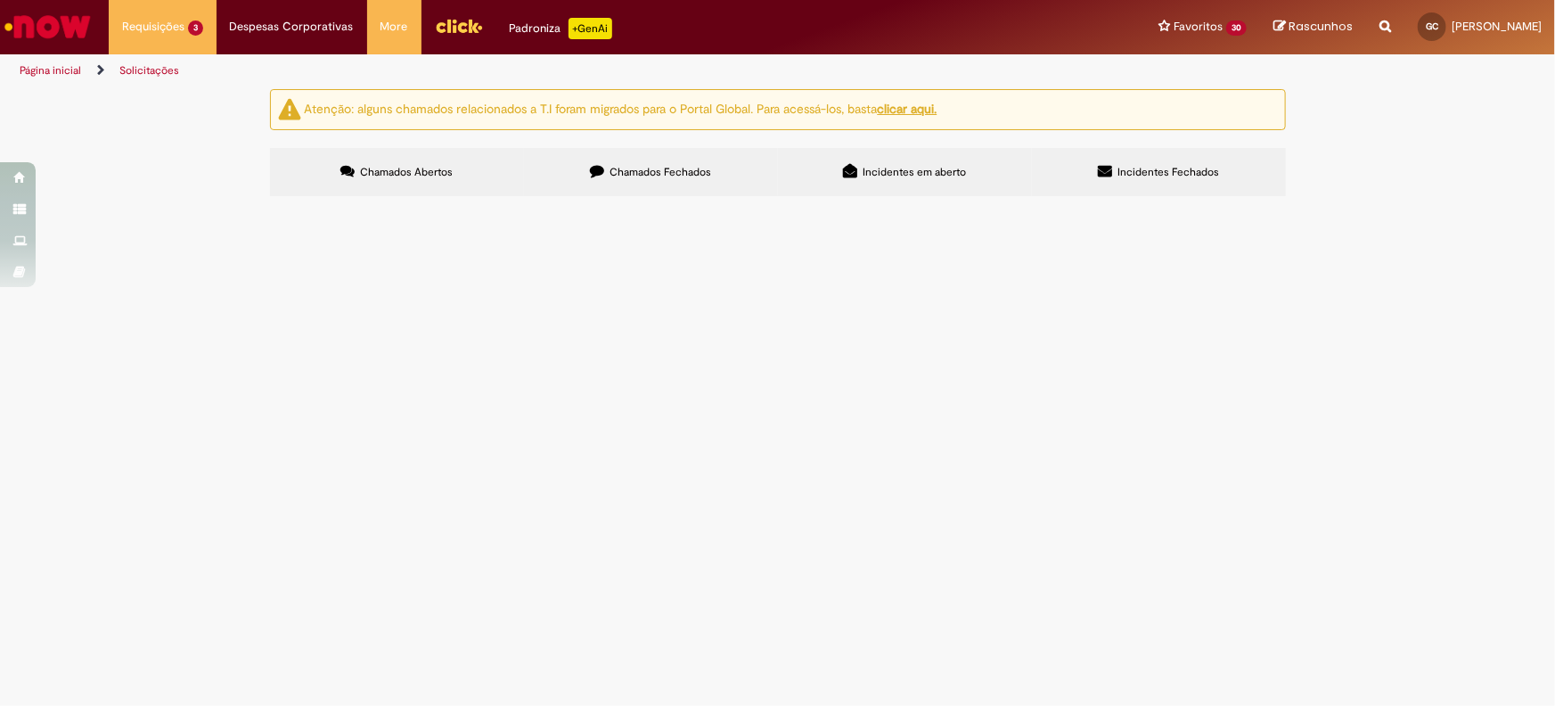
click at [0, 0] on input "Pesquisar" at bounding box center [0, 0] width 0 height 0
paste input "*********"
type input "*********"
click at [0, 0] on button "Pesquisar" at bounding box center [0, 0] width 0 height 0
drag, startPoint x: 1109, startPoint y: 241, endPoint x: 1115, endPoint y: 264, distance: 22.9
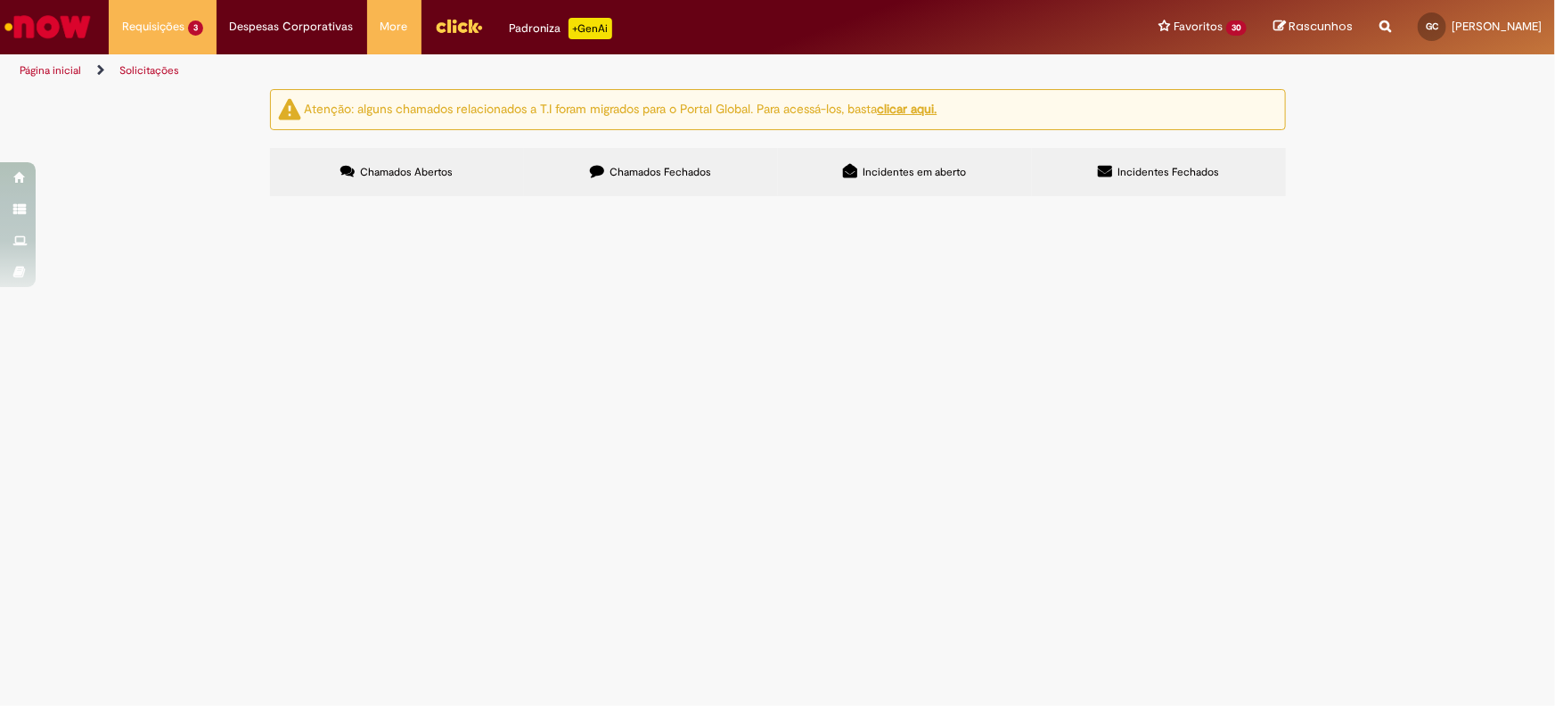
click at [0, 0] on div "Itens solicitados Exportar como PDF Exportar como Excel Exportar como CSV Itens…" at bounding box center [0, 0] width 0 height 0
paste input "*********"
type input "*********"
click at [0, 0] on button "Pesquisar" at bounding box center [0, 0] width 0 height 0
click at [0, 0] on td "R13081691" at bounding box center [0, 0] width 0 height 0
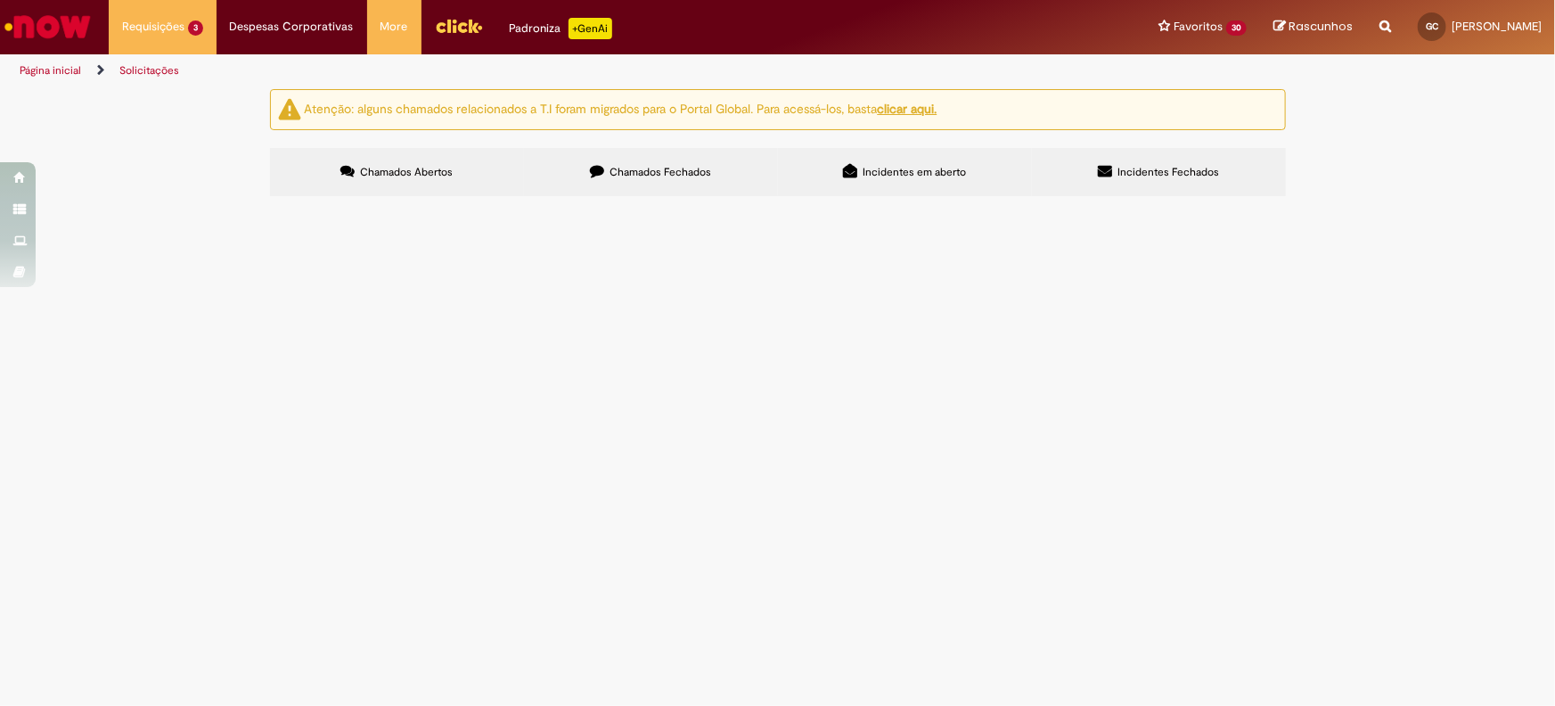
click at [0, 0] on td "R13081691" at bounding box center [0, 0] width 0 height 0
click at [0, 0] on span "R13081691" at bounding box center [0, 0] width 0 height 0
click at [336, 312] on main "Solicitações Atenção: alguns chamados relacionados a T.I foram migrados para o …" at bounding box center [777, 396] width 1555 height 617
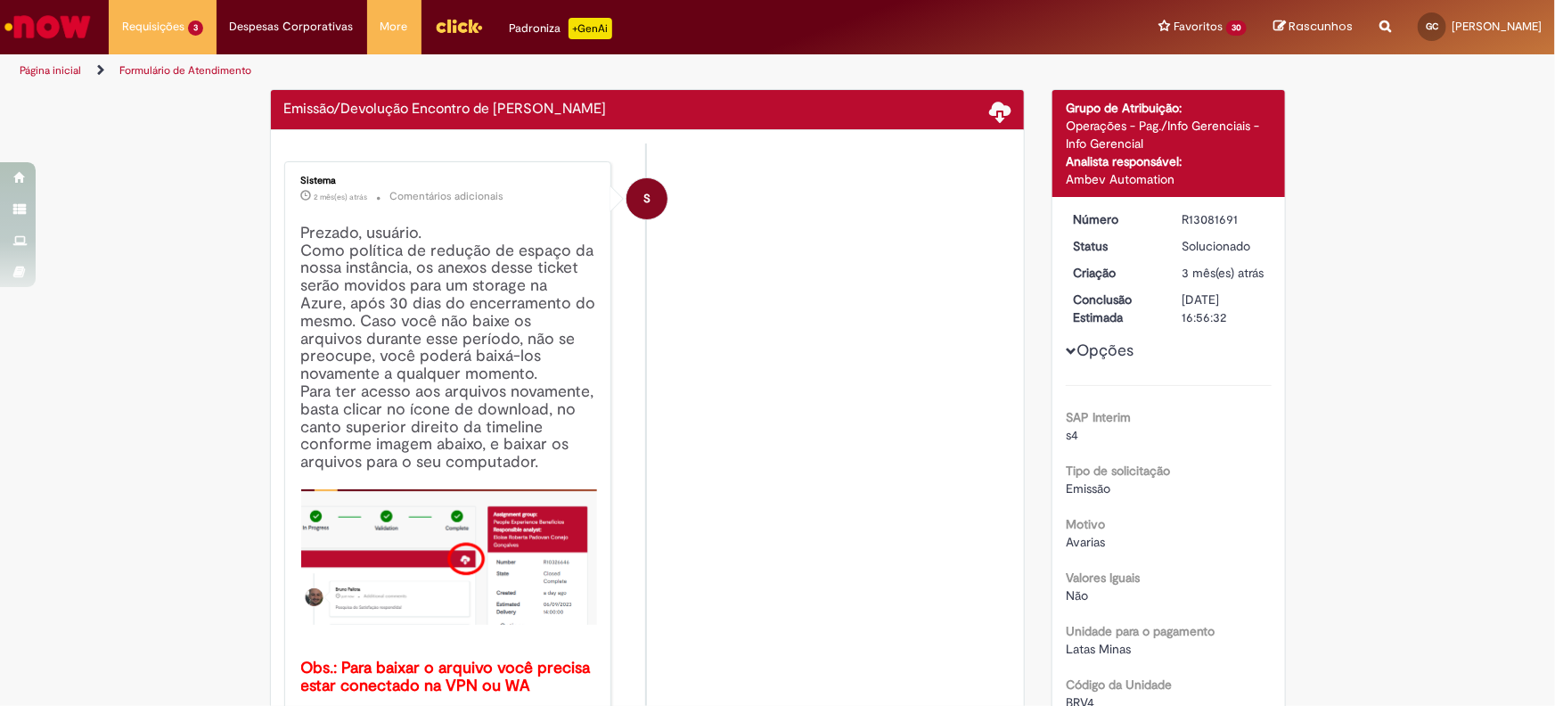
drag, startPoint x: 801, startPoint y: 431, endPoint x: 831, endPoint y: 429, distance: 30.3
click at [807, 434] on li "S Sistema 2 mês(es) atrás 2 meses atrás Comentários adicionais Prezado, usuário…" at bounding box center [647, 439] width 727 height 557
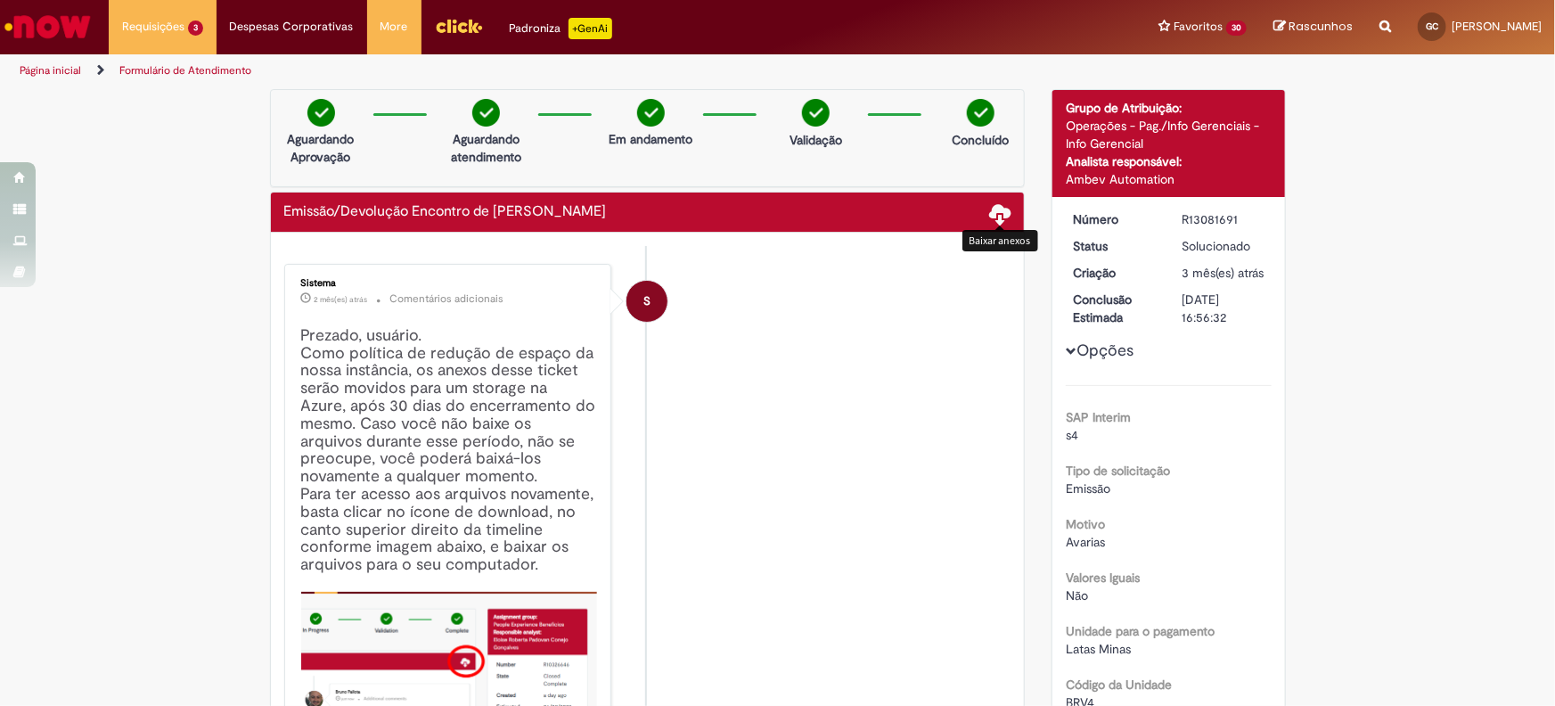
click at [1002, 220] on span at bounding box center [999, 212] width 21 height 21
click at [992, 207] on span at bounding box center [999, 212] width 21 height 21
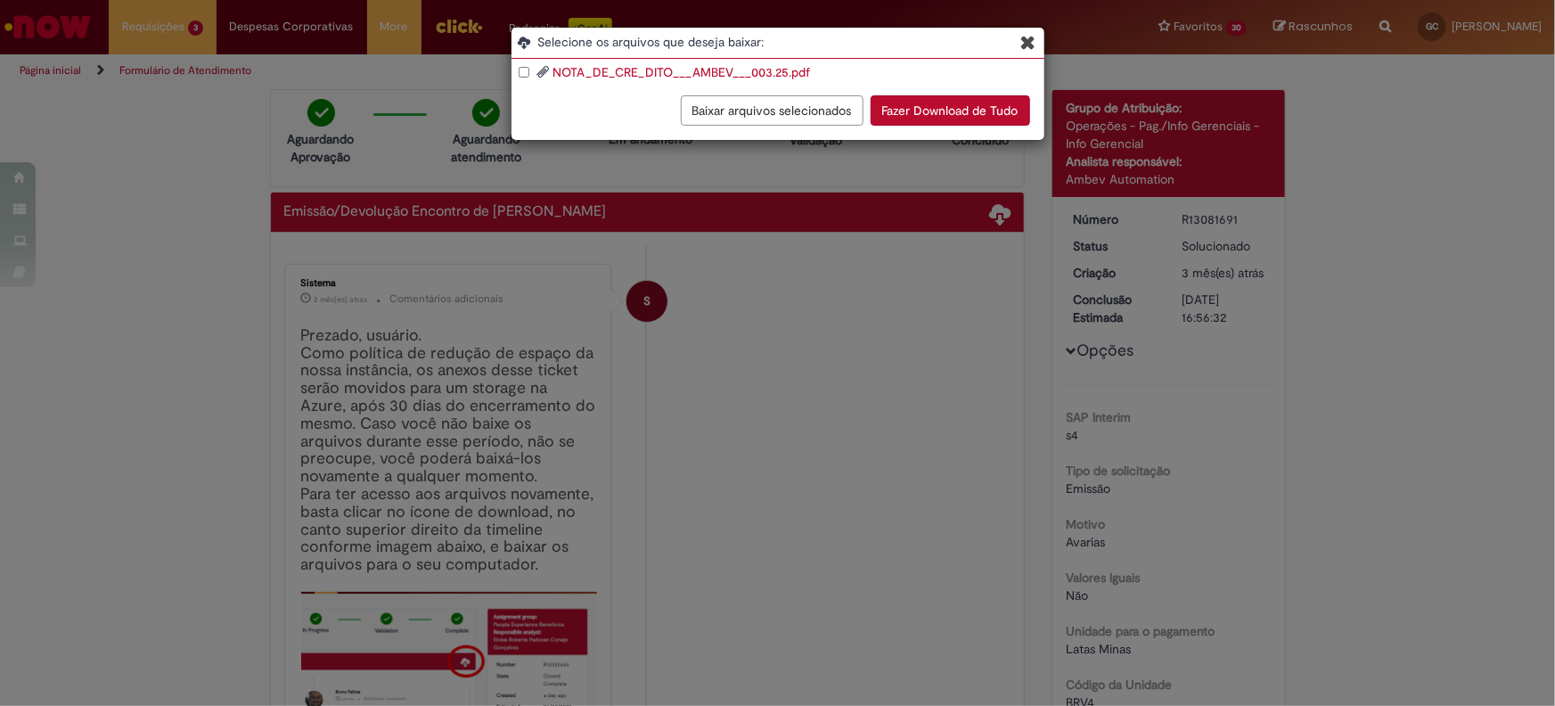
click at [953, 109] on button "Fazer Download de Tudo" at bounding box center [949, 110] width 159 height 30
click at [914, 106] on button "Fazer Download de Tudo" at bounding box center [949, 110] width 159 height 30
click at [823, 119] on button "Baixar arquivos selecionados" at bounding box center [772, 110] width 183 height 30
click at [1025, 45] on icon "Blob Storage Download Modal" at bounding box center [1028, 42] width 15 height 19
